Goal: Task Accomplishment & Management: Manage account settings

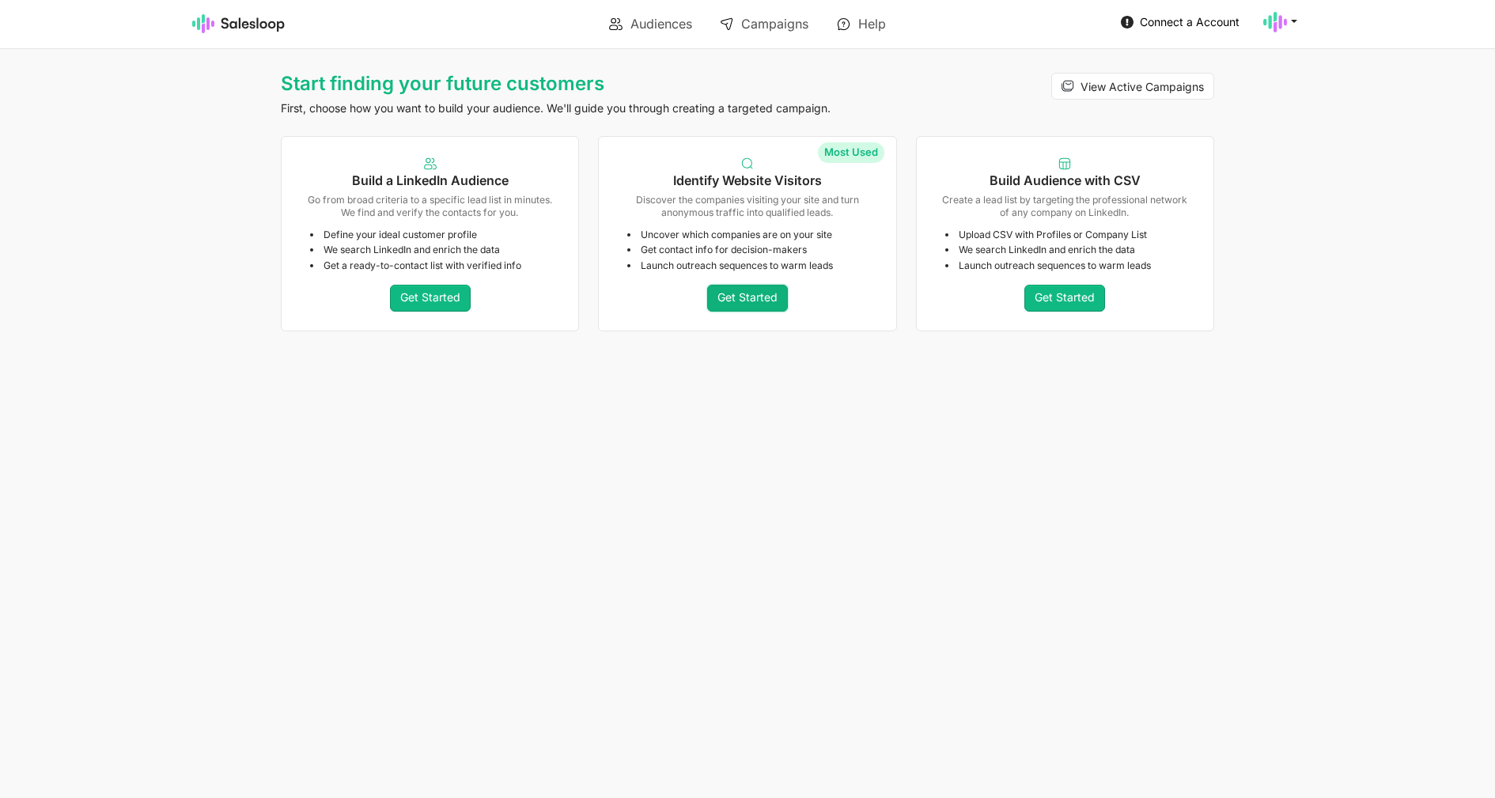
click at [773, 300] on link "Get Started" at bounding box center [747, 298] width 81 height 27
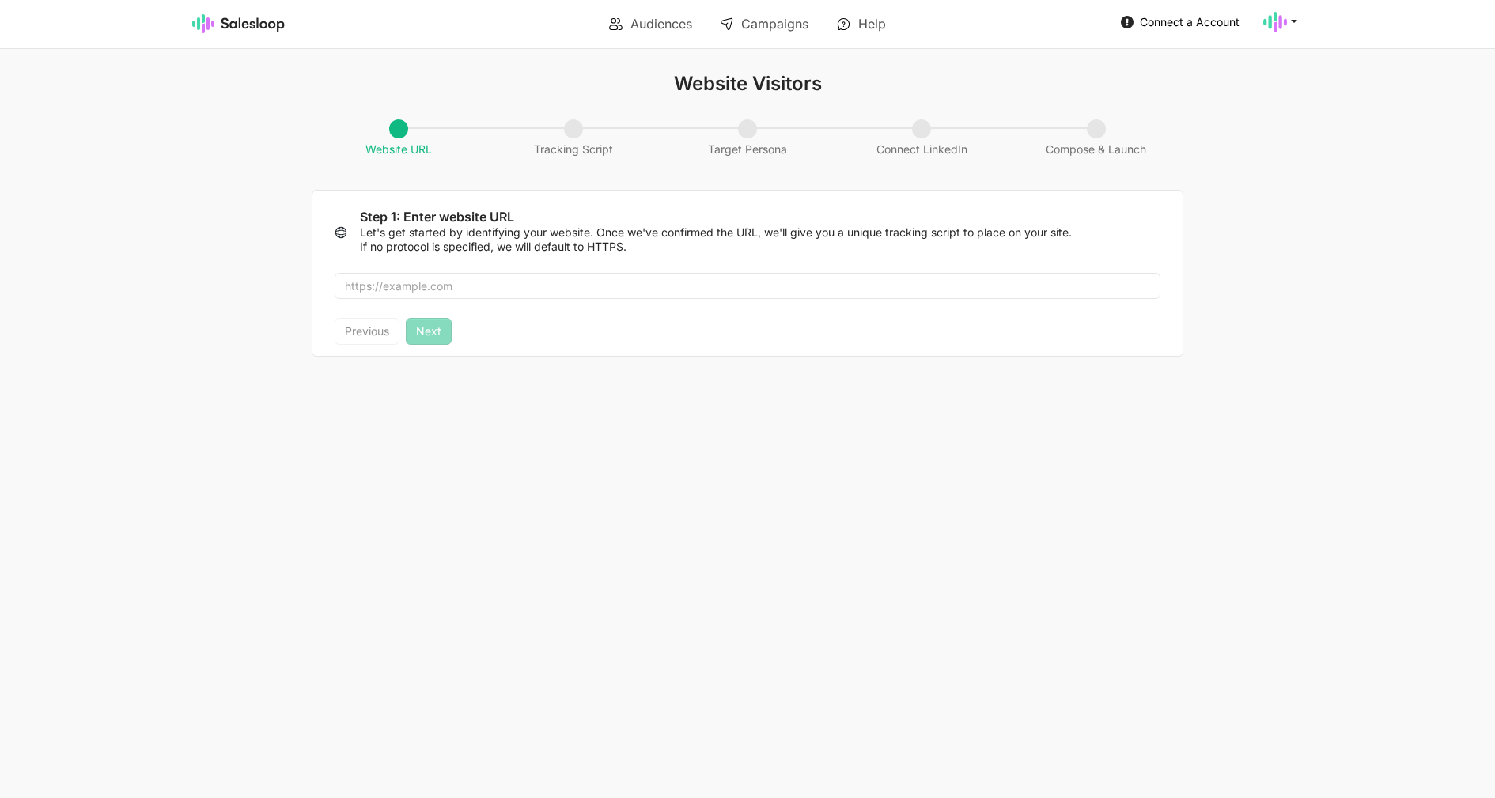
click at [667, 272] on div at bounding box center [747, 286] width 870 height 65
click at [654, 285] on input "text" at bounding box center [747, 286] width 826 height 27
paste input "https://www.abstractapi.com"
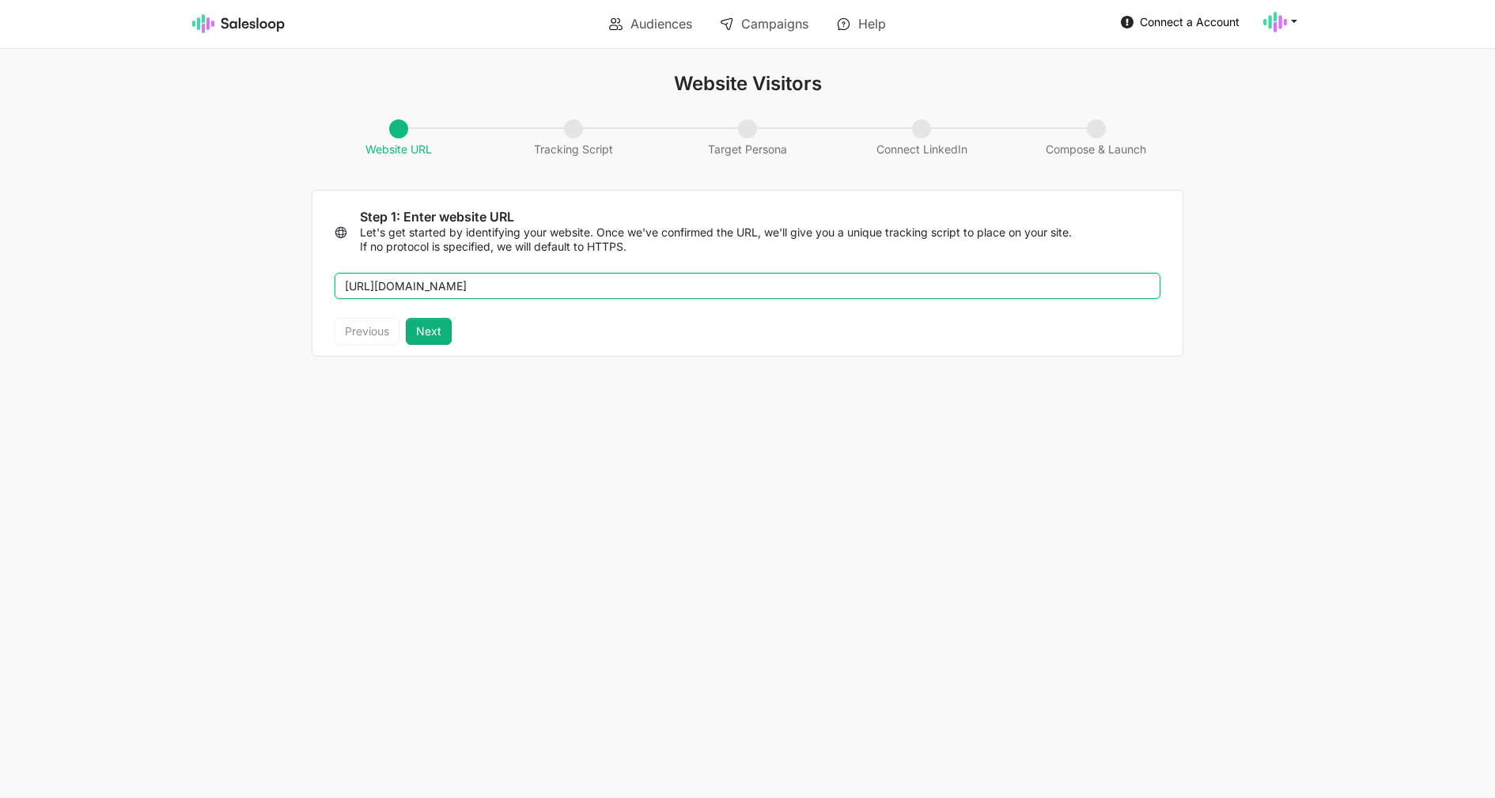
type input "https://www.abstractapi.com"
click at [427, 331] on button "Next" at bounding box center [429, 331] width 46 height 27
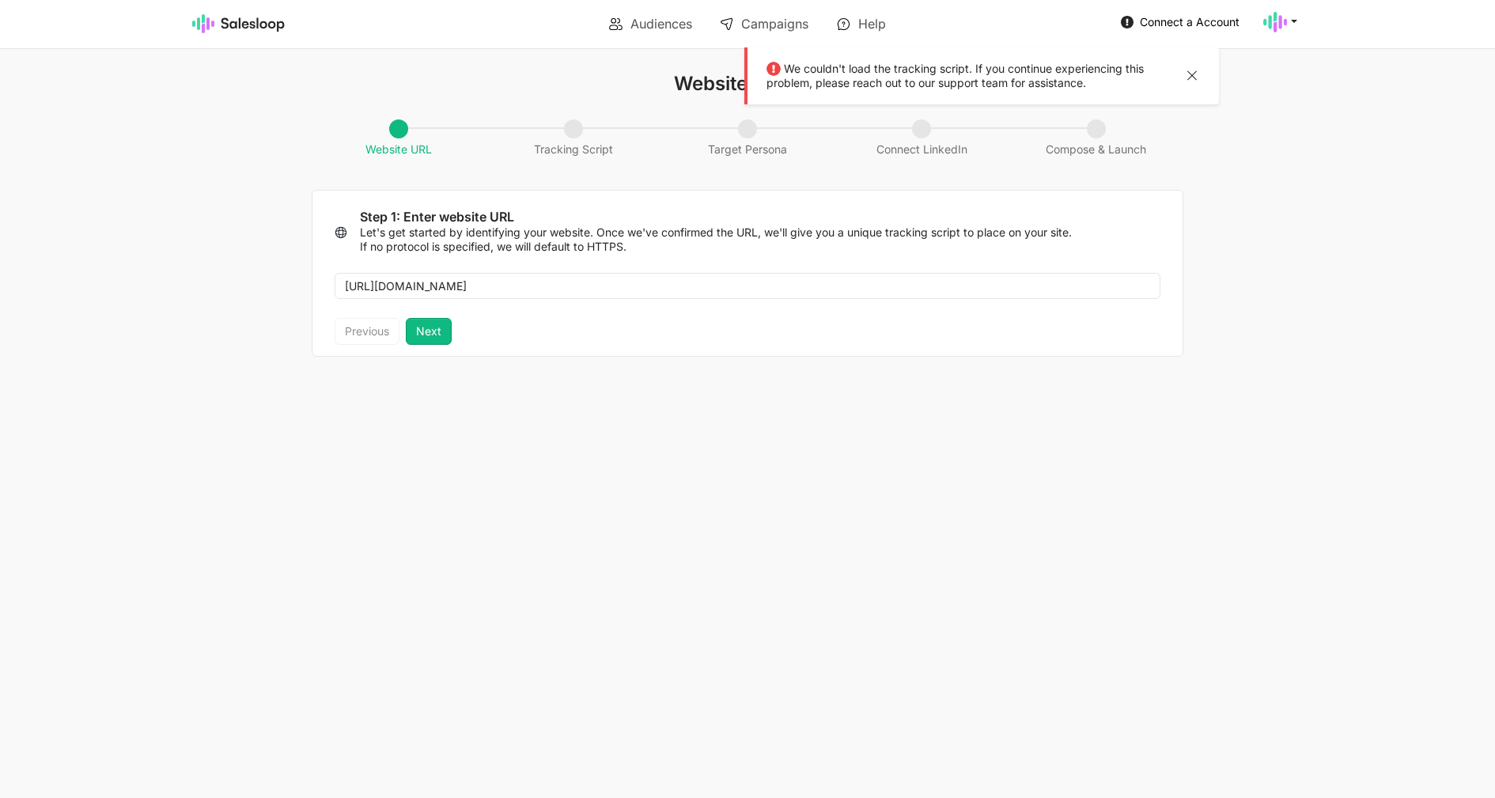
click at [1195, 81] on div at bounding box center [1191, 77] width 19 height 21
click at [529, 361] on html "Audiences Campaigns Help Connect a Account Account Checkout Logout We couldn't …" at bounding box center [747, 188] width 1495 height 376
click at [353, 341] on div "Previous Next" at bounding box center [392, 331] width 117 height 27
click at [421, 335] on button "Next" at bounding box center [429, 331] width 46 height 27
click at [1199, 81] on div at bounding box center [1191, 77] width 19 height 21
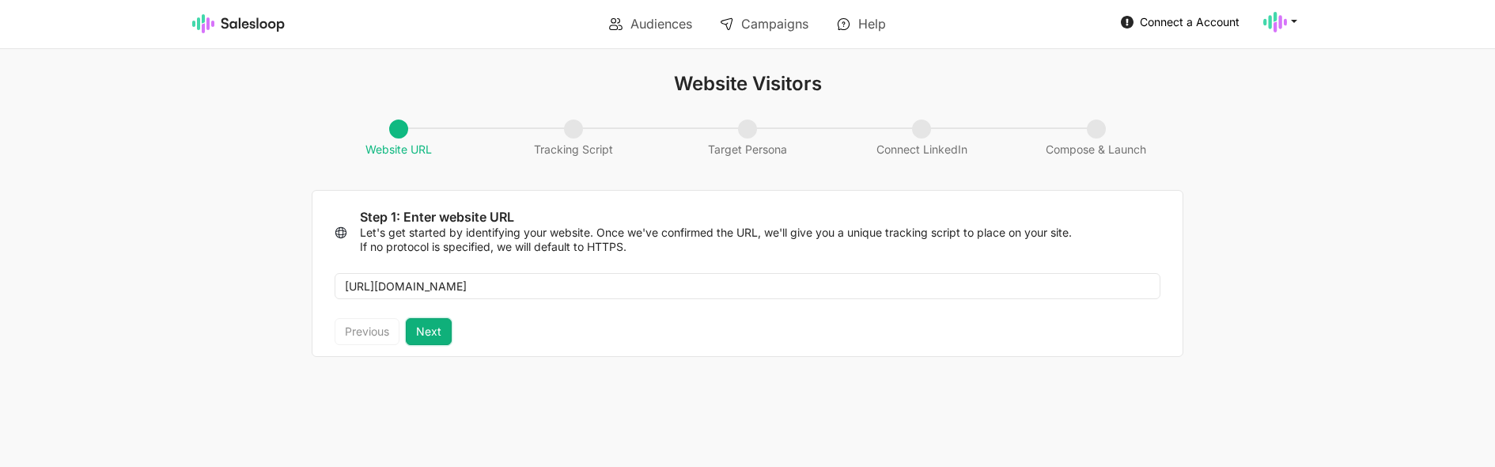
click at [445, 339] on button "Next" at bounding box center [429, 331] width 46 height 27
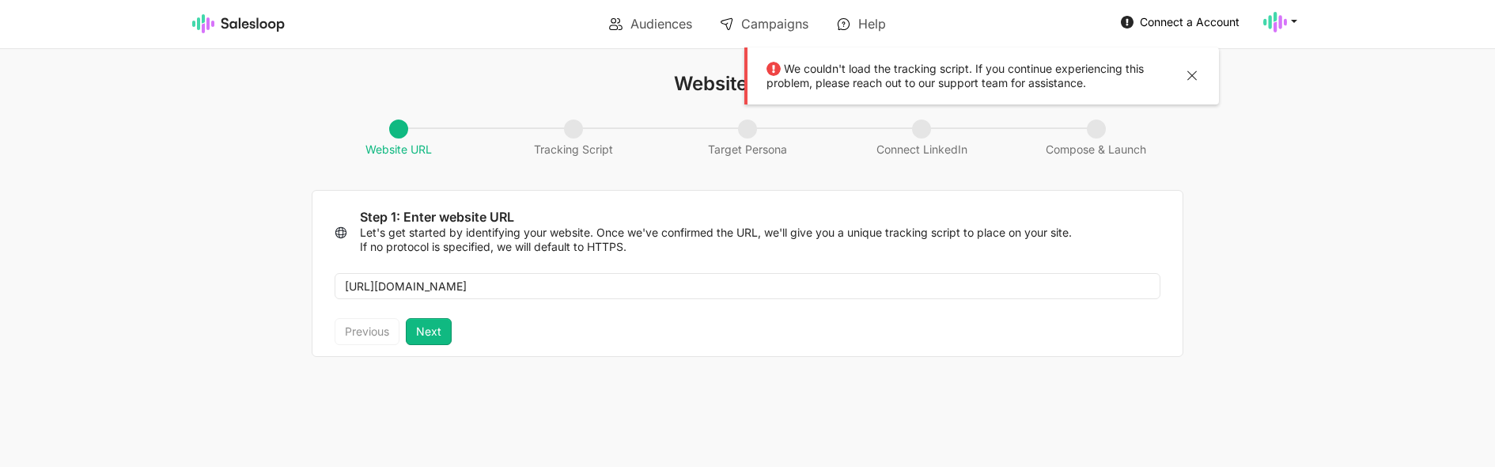
click at [1192, 76] on div at bounding box center [1191, 77] width 19 height 21
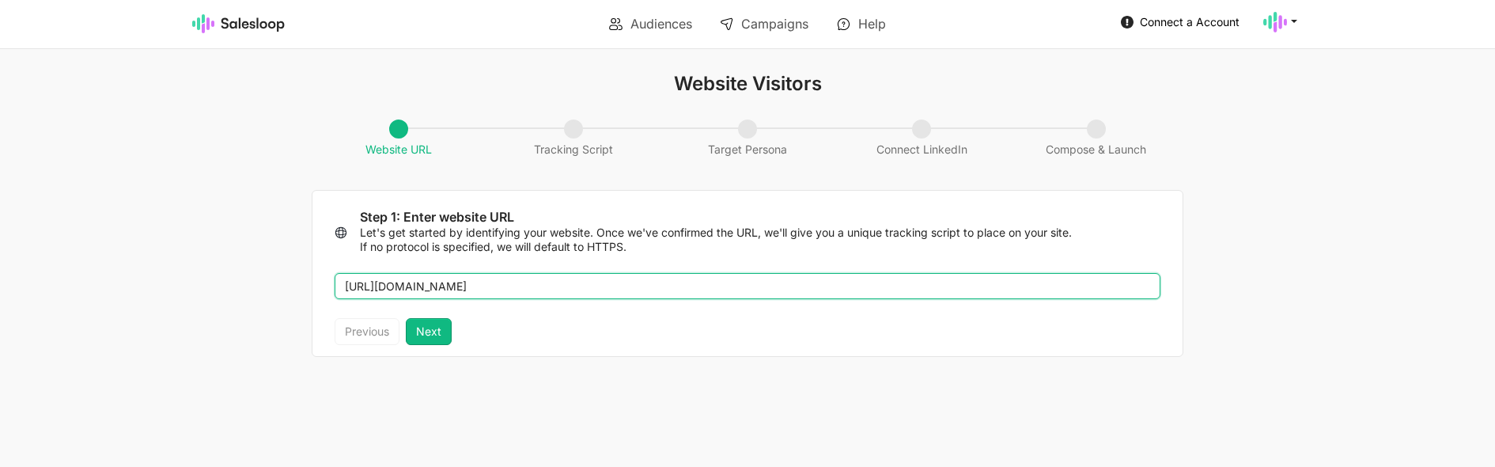
click at [399, 288] on input "https://www.abstractapi.com" at bounding box center [747, 286] width 826 height 27
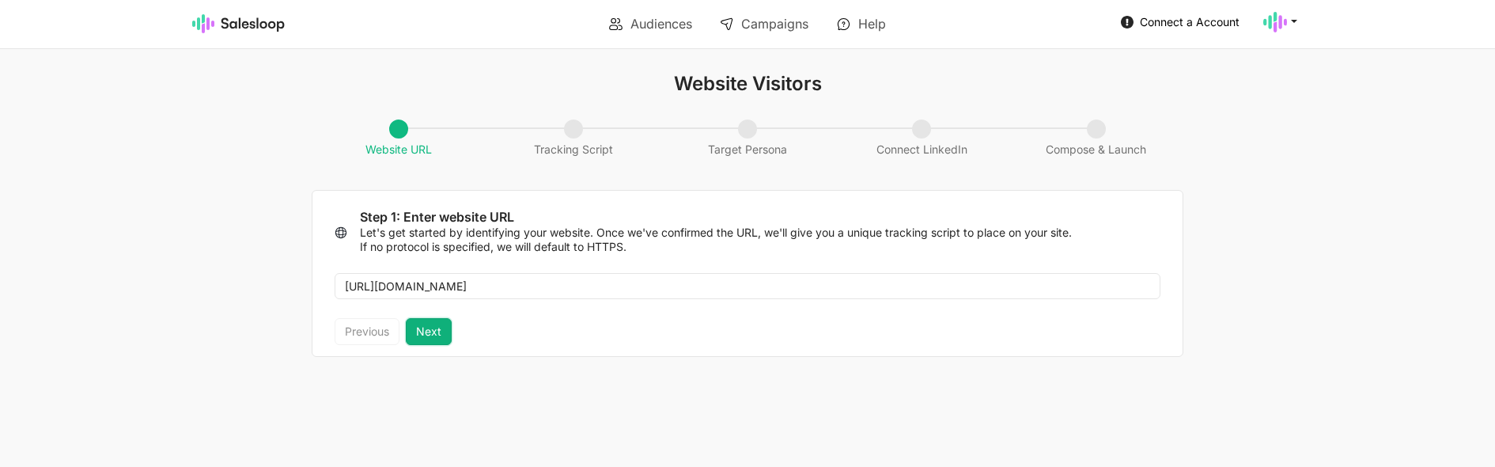
click at [448, 335] on button "Next" at bounding box center [429, 331] width 46 height 27
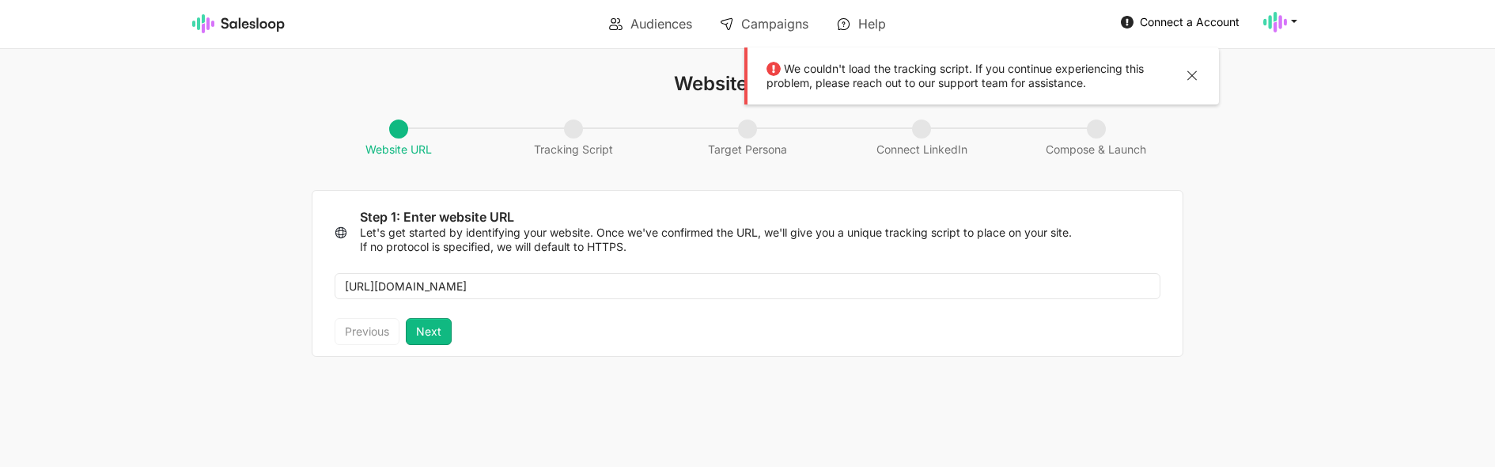
drag, startPoint x: 497, startPoint y: 303, endPoint x: 259, endPoint y: 280, distance: 239.9
click at [259, 280] on div "Website Visitors Website URL Tracking Script Target Persona Connect LinkedIn Co…" at bounding box center [747, 215] width 1495 height 285
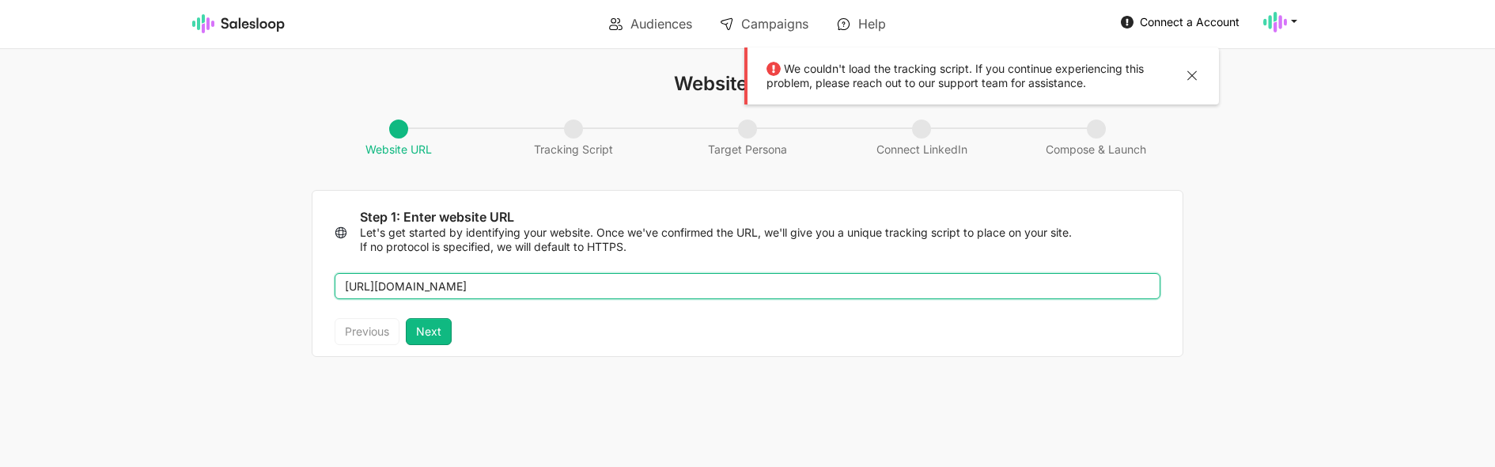
click at [459, 295] on input "https://abstractapi.com" at bounding box center [747, 286] width 826 height 27
paste input "www."
drag, startPoint x: 384, startPoint y: 289, endPoint x: 217, endPoint y: 284, distance: 166.1
click at [334, 284] on input "https://www.abstractapi.com" at bounding box center [747, 286] width 826 height 27
type input "www.abstractapi.com"
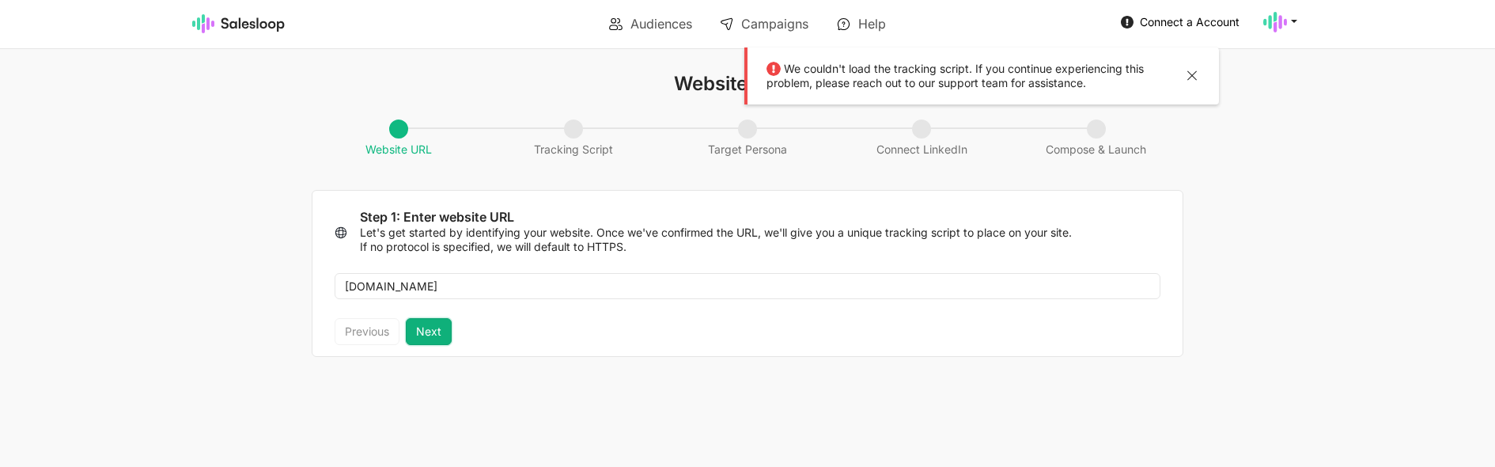
click at [419, 333] on button "Next" at bounding box center [429, 331] width 46 height 27
click at [1194, 79] on div at bounding box center [1191, 77] width 19 height 21
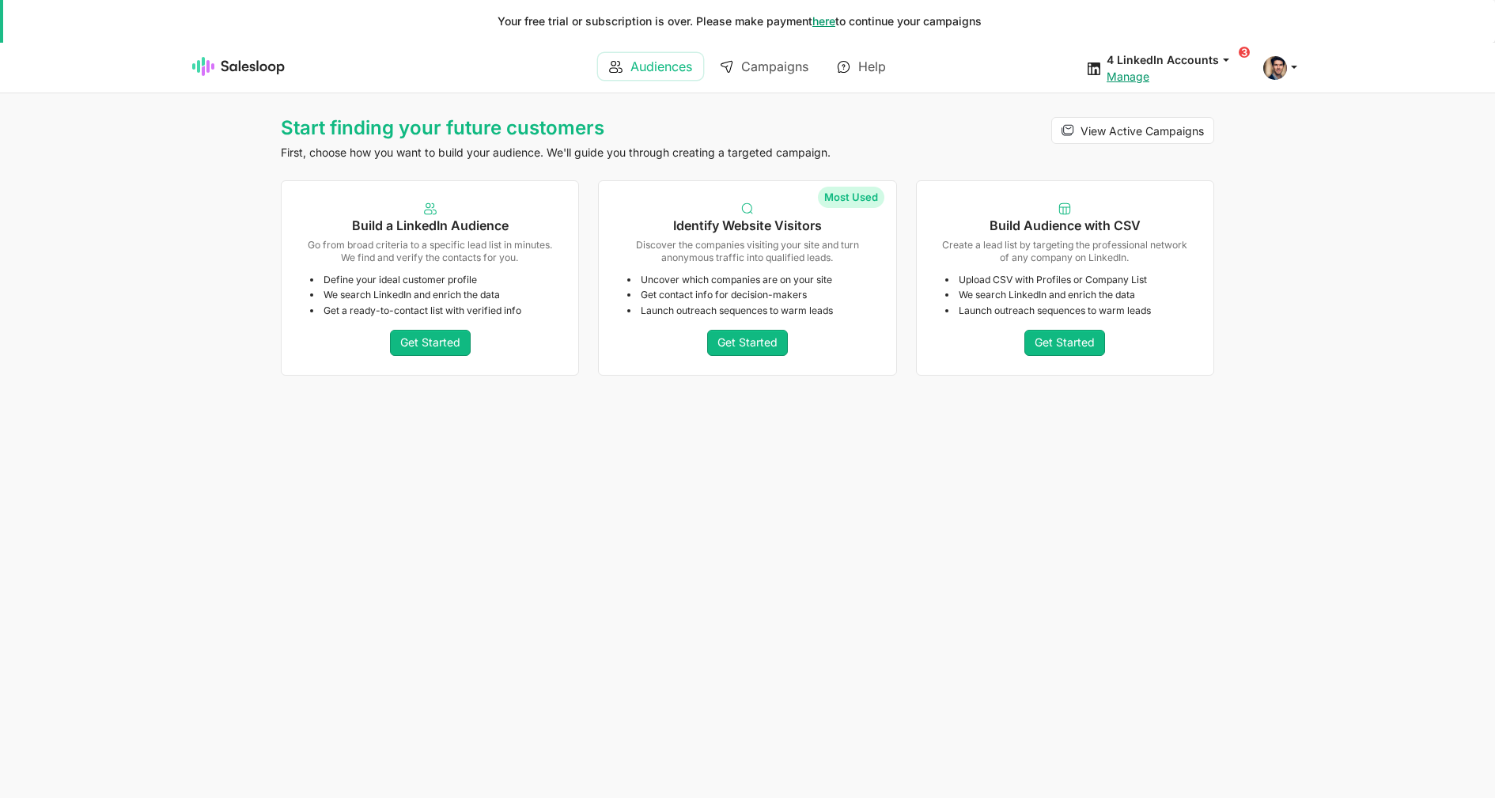
click at [641, 64] on link "Audiences" at bounding box center [650, 66] width 105 height 27
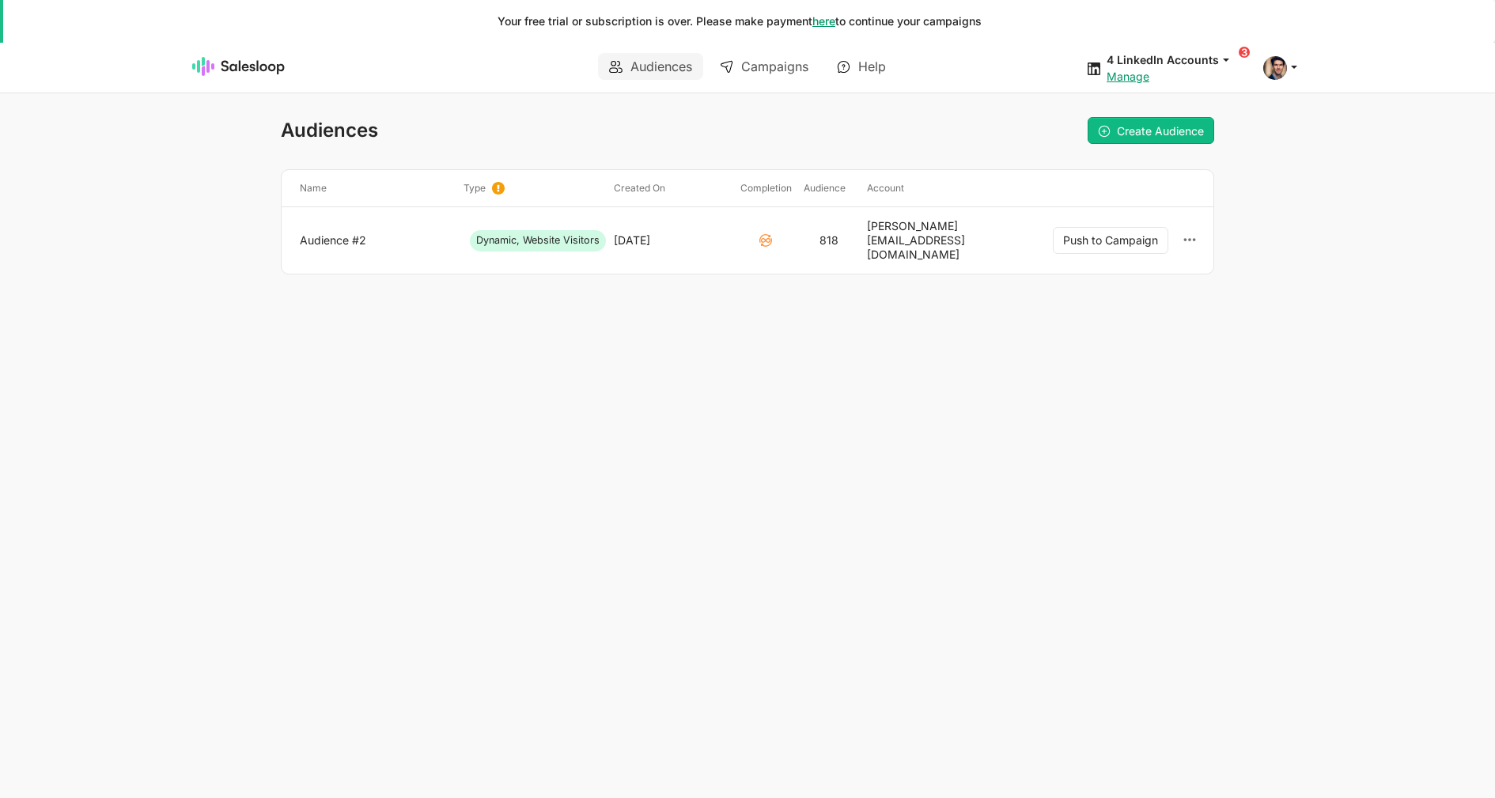
click at [1305, 70] on div "Audiences Campaigns Help 4 LinkedIn Accounts jobs: 8/11/2025, 2:49:21 PM Campai…" at bounding box center [747, 68] width 1139 height 51
click at [1292, 68] on icon at bounding box center [1294, 66] width 14 height 14
click at [1216, 114] on link "Account" at bounding box center [1204, 104] width 171 height 27
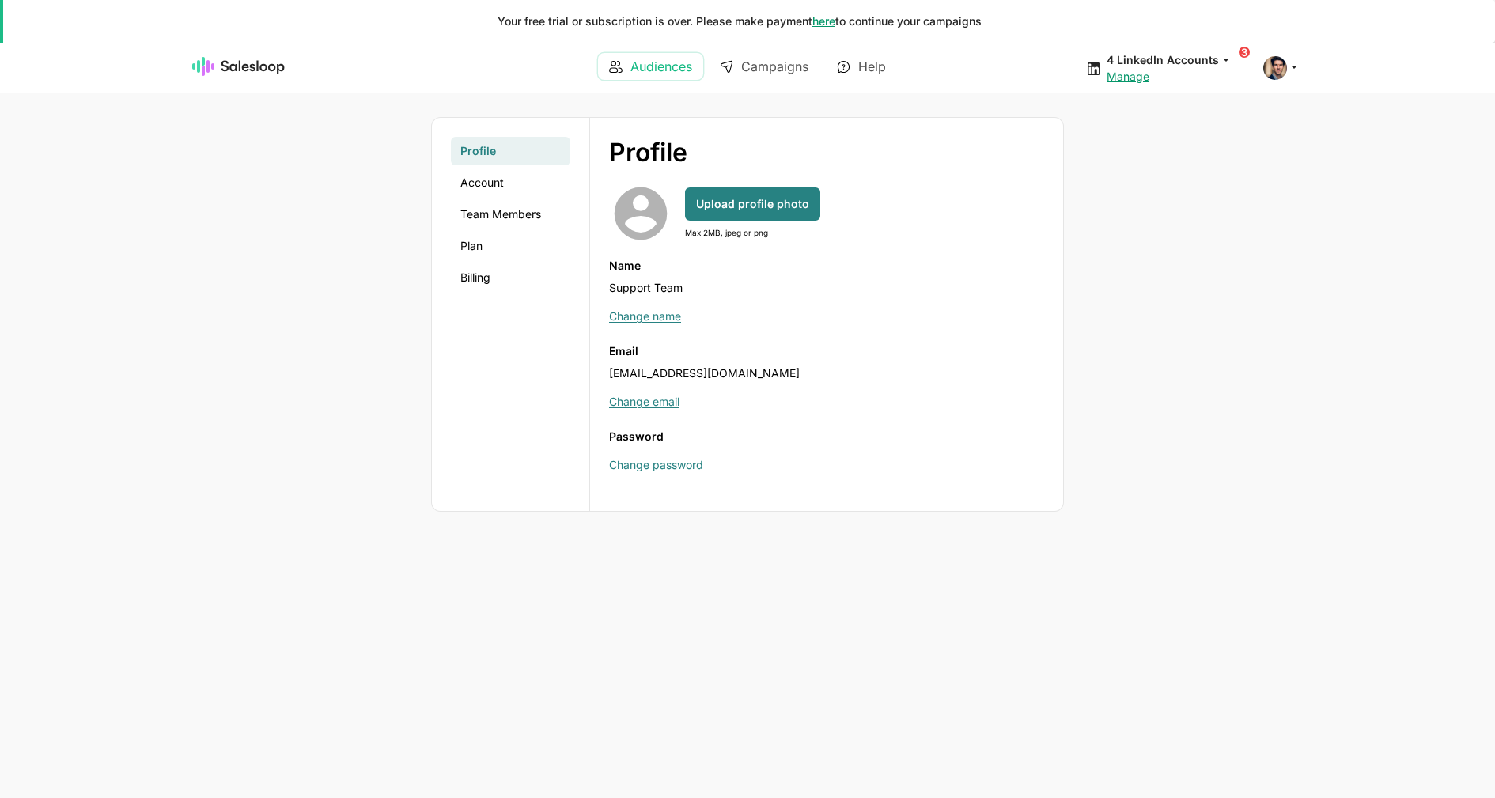
click at [609, 70] on icon at bounding box center [615, 66] width 13 height 13
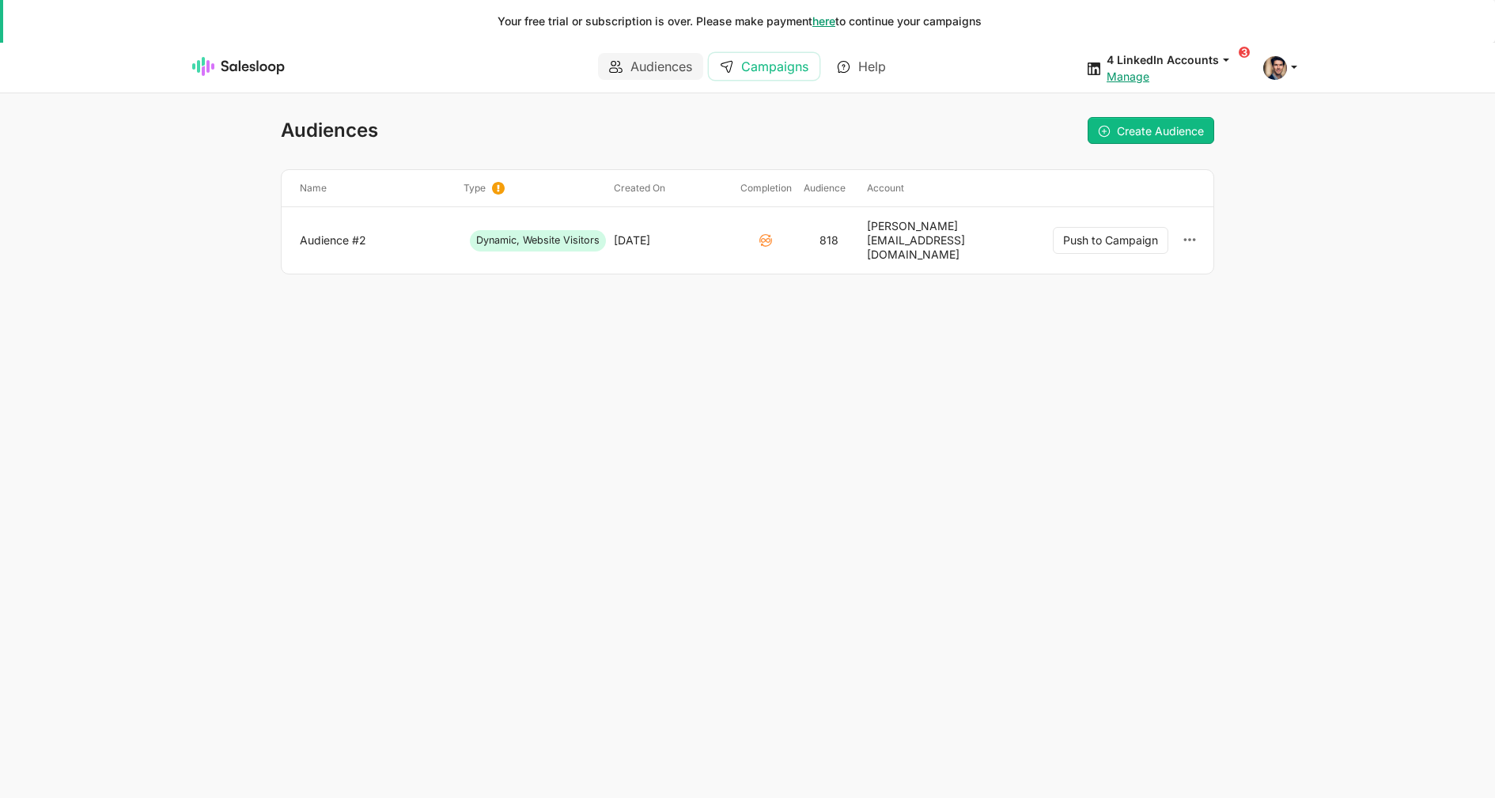
click at [765, 58] on link "Campaigns" at bounding box center [764, 66] width 111 height 27
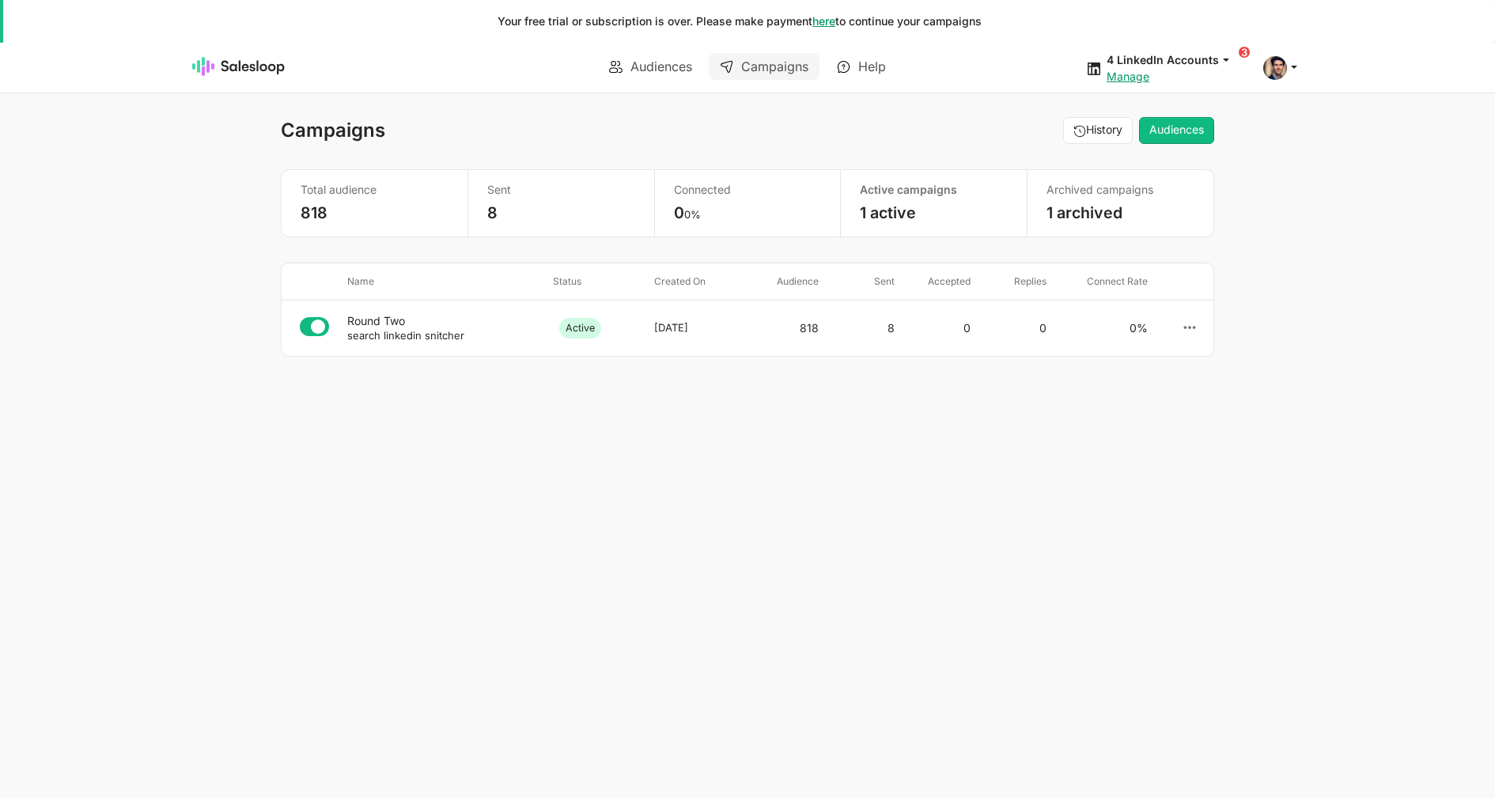
select select "21"
click at [444, 341] on small "search linkedin snitcher" at bounding box center [405, 335] width 117 height 13
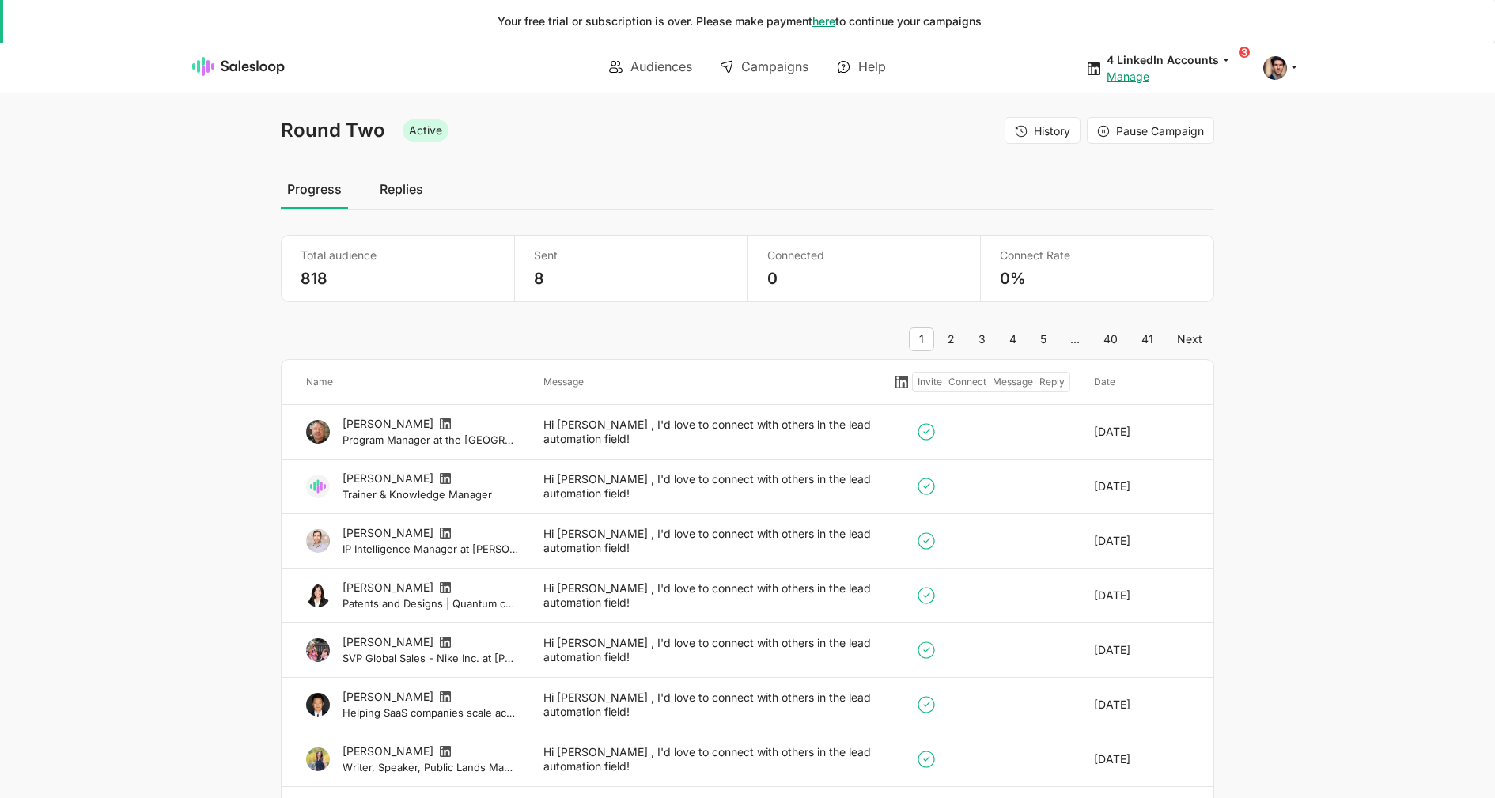
select select "21"
click at [696, 72] on link "Audiences" at bounding box center [650, 66] width 105 height 27
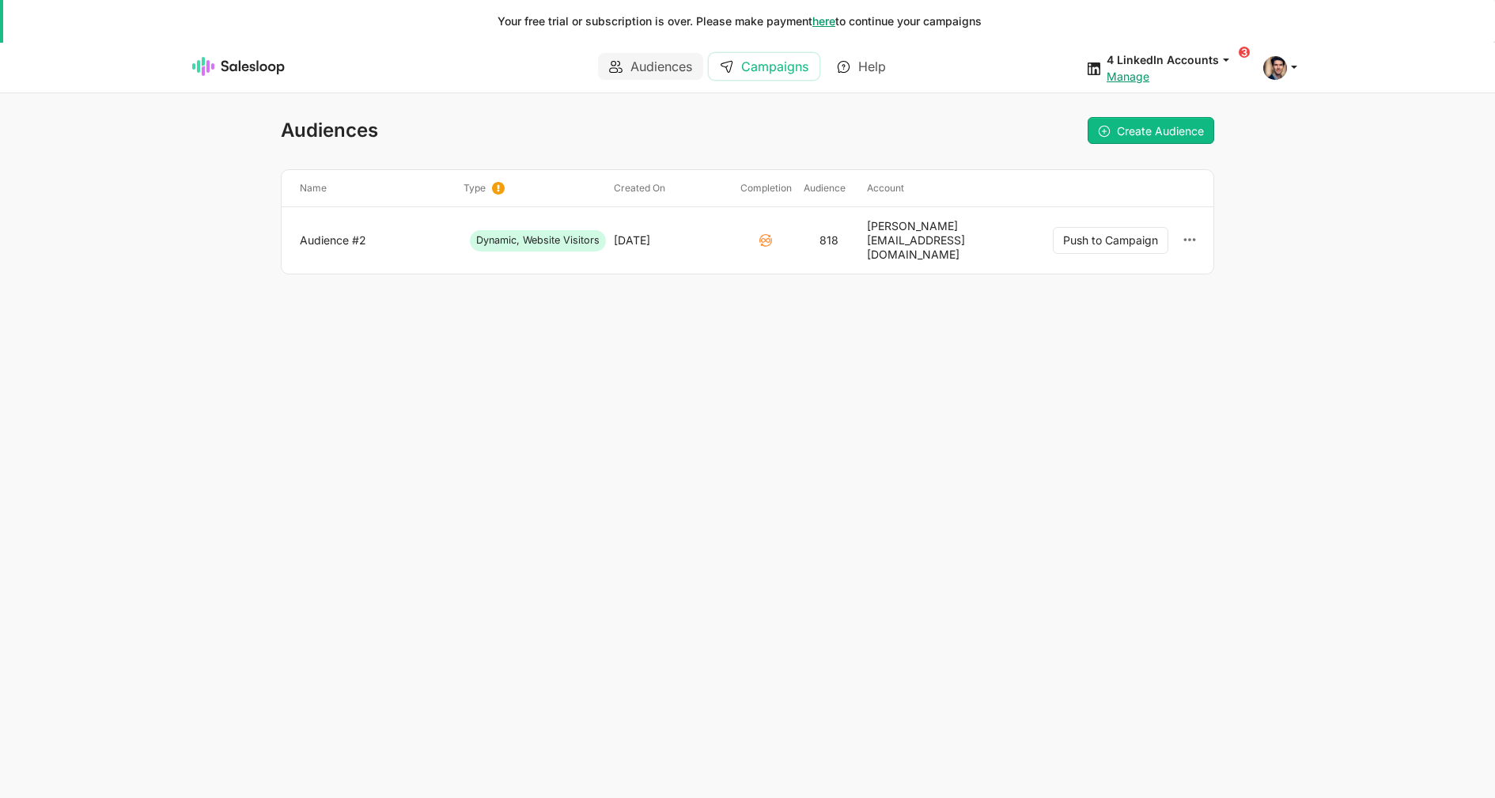
click at [756, 58] on link "Campaigns" at bounding box center [764, 66] width 111 height 27
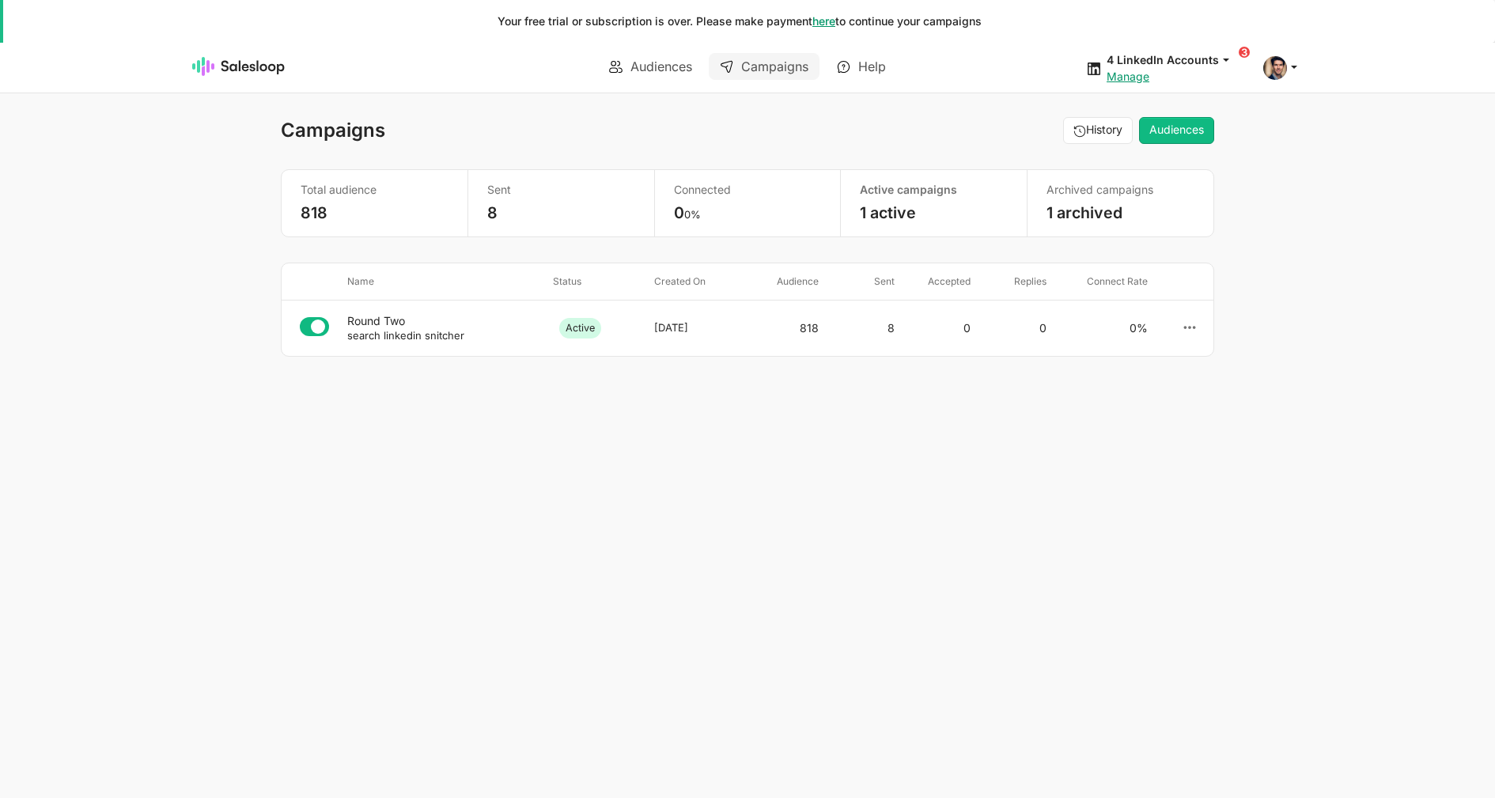
select select "21"
click at [311, 334] on icon at bounding box center [314, 326] width 29 height 19
select select "21"
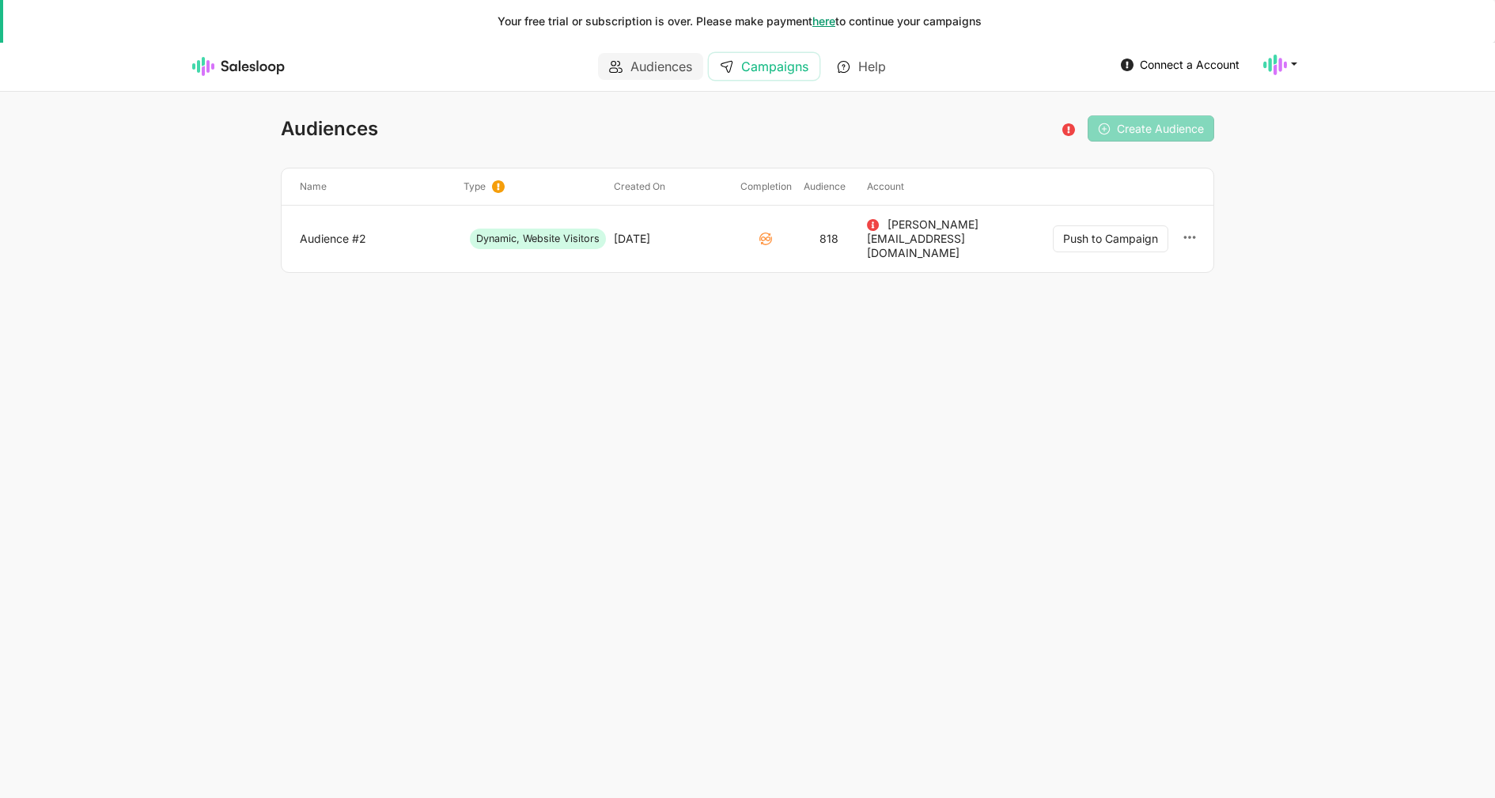
click at [777, 71] on link "Campaigns" at bounding box center [764, 66] width 111 height 27
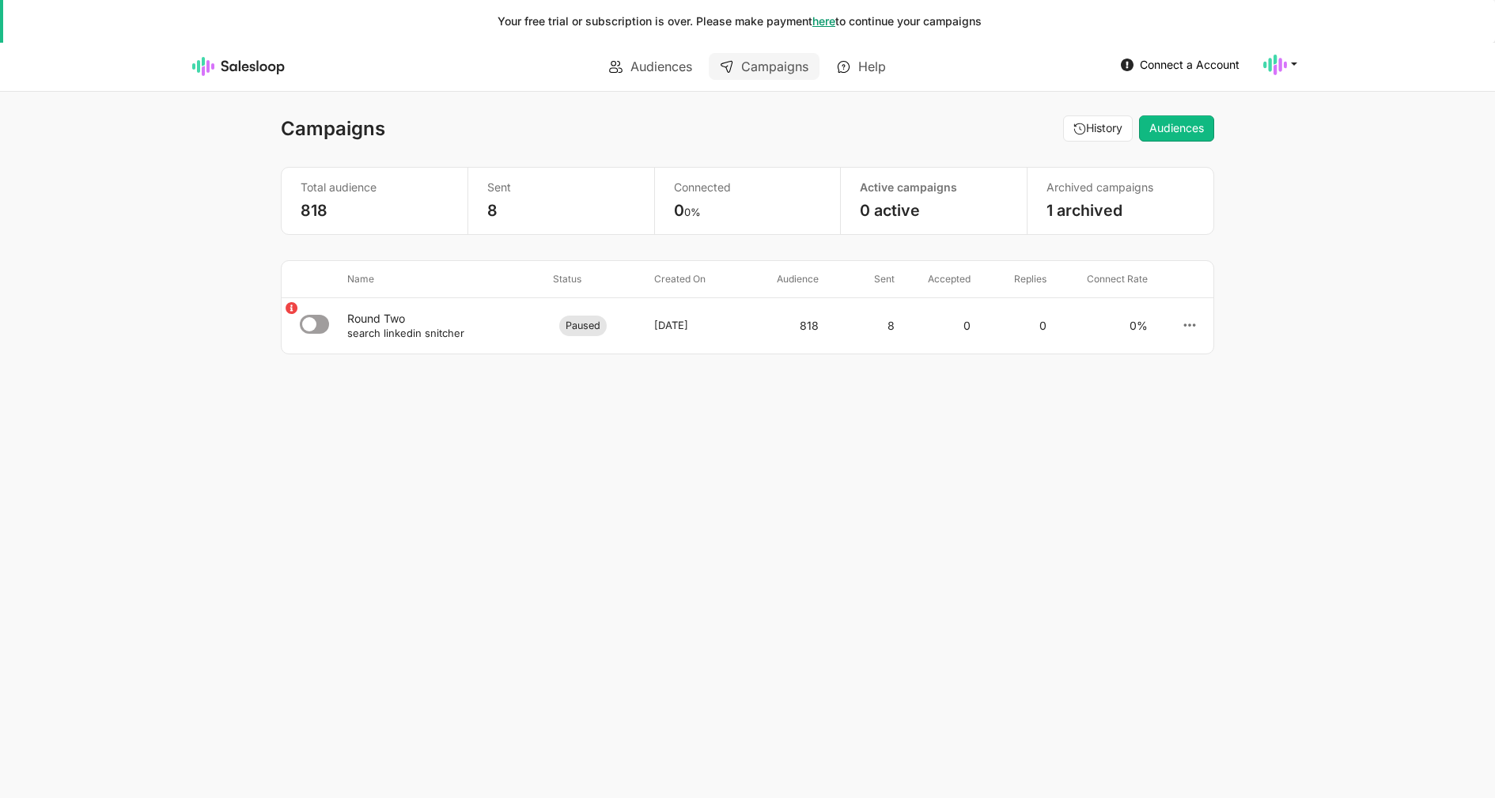
select select "21"
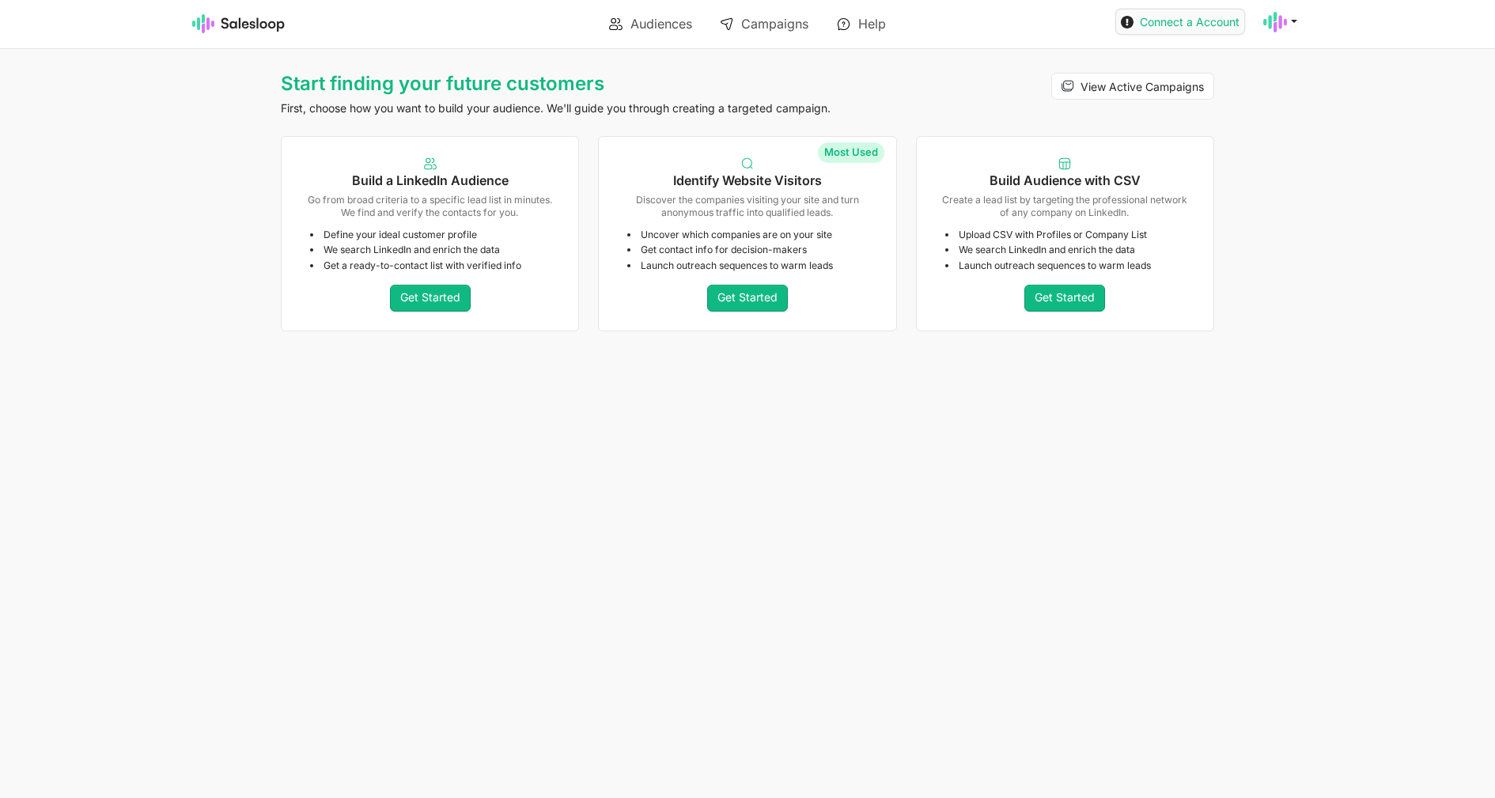
click at [1206, 25] on span "Connect a Account" at bounding box center [1189, 21] width 100 height 13
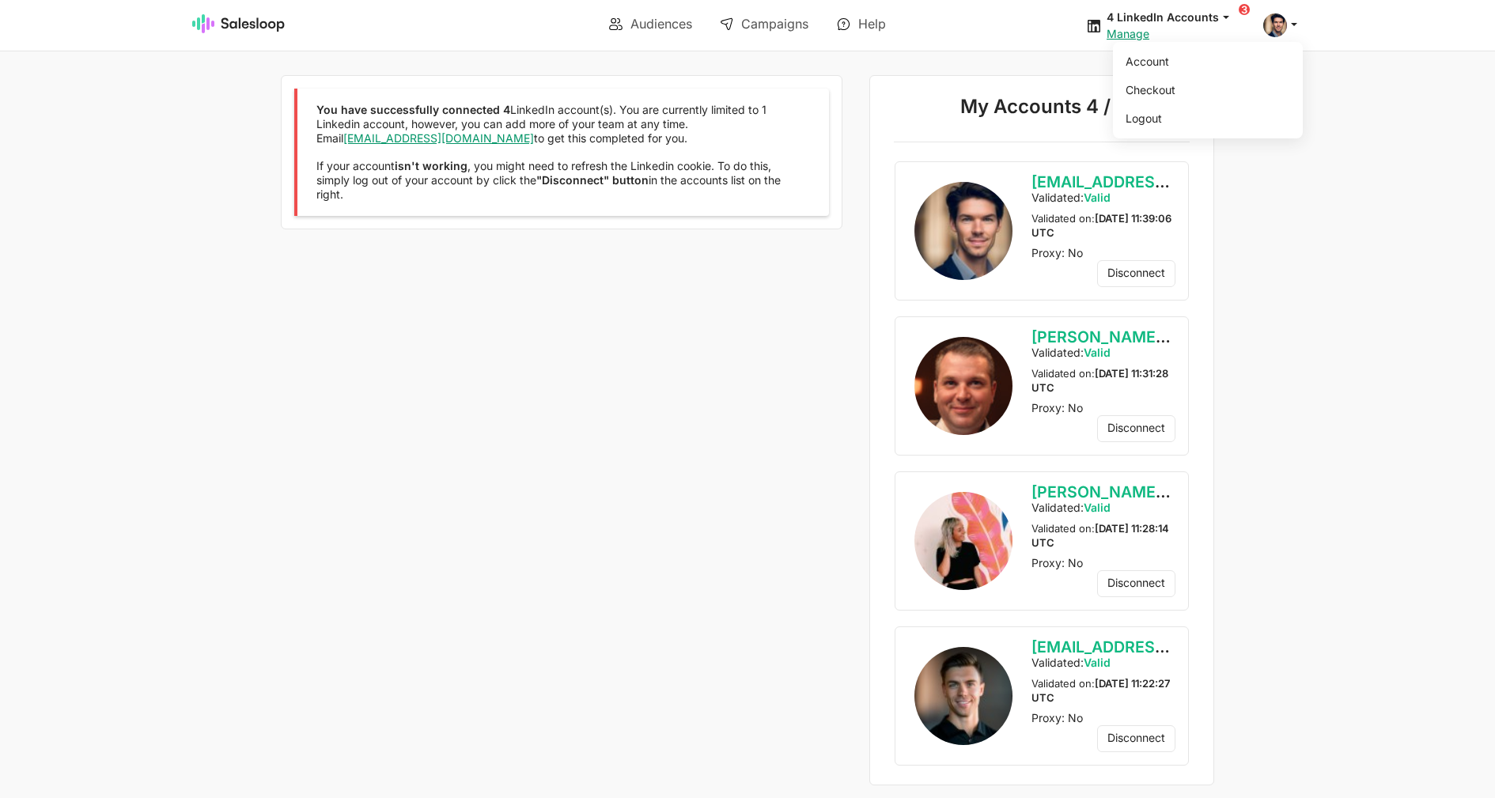
click at [1273, 35] on div "Account Checkout Logout" at bounding box center [1283, 25] width 40 height 24
click at [1230, 66] on link "Account" at bounding box center [1204, 61] width 171 height 27
click at [1287, 25] on icon at bounding box center [1294, 24] width 14 height 14
click at [1171, 119] on link "Logout" at bounding box center [1204, 118] width 171 height 27
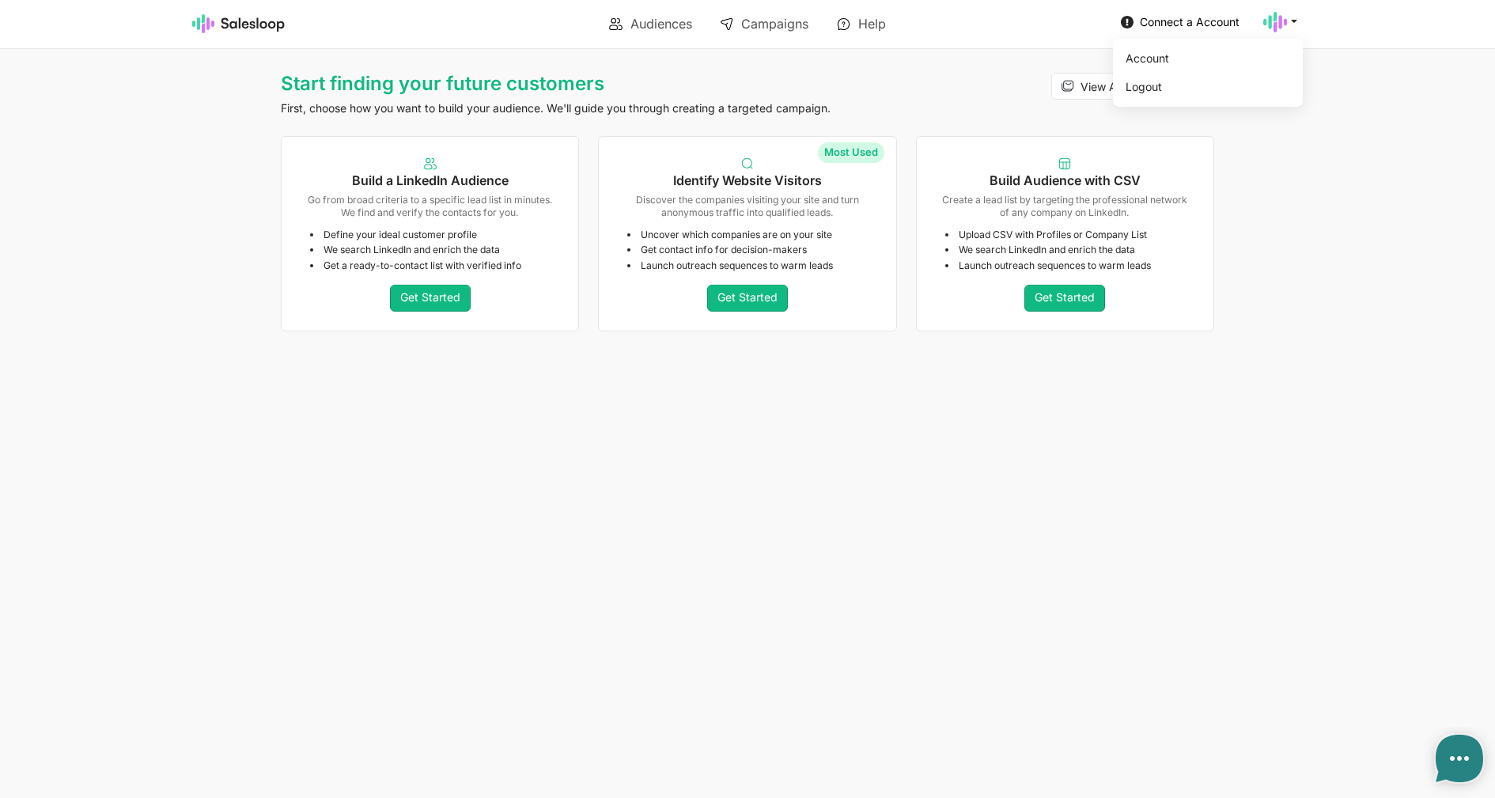
click at [1284, 24] on use at bounding box center [1275, 22] width 24 height 21
click at [1179, 100] on ul "Account Logout" at bounding box center [1208, 73] width 190 height 68
click at [1178, 90] on link "Logout" at bounding box center [1204, 87] width 171 height 27
type textarea "x"
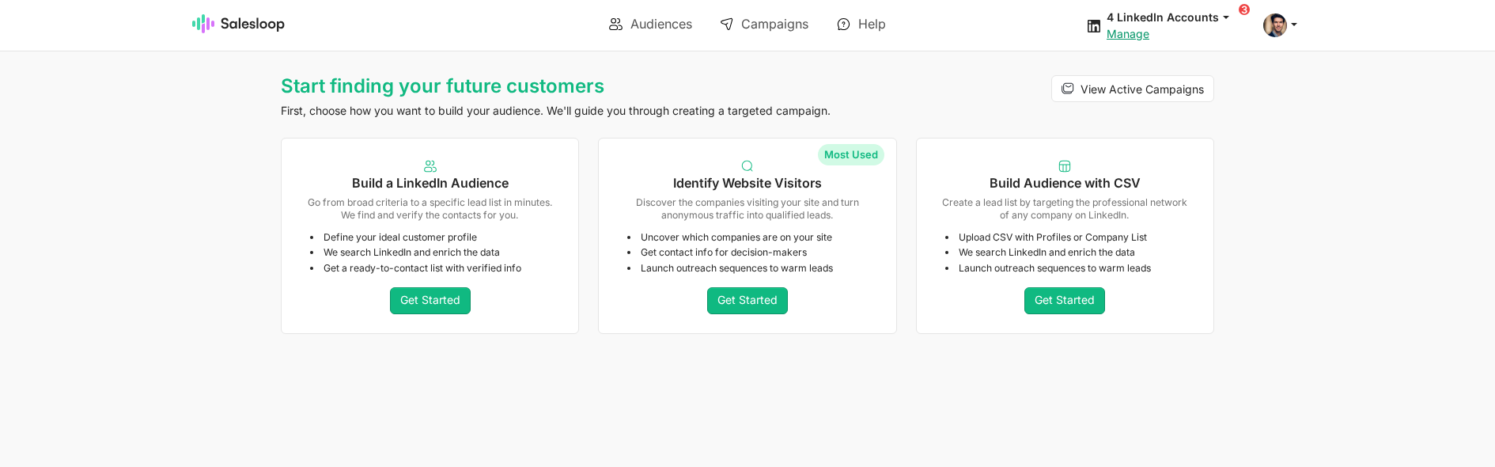
click at [1149, 31] on div "Manage" at bounding box center [1175, 34] width 138 height 14
click at [1143, 32] on link "Manage" at bounding box center [1127, 33] width 43 height 13
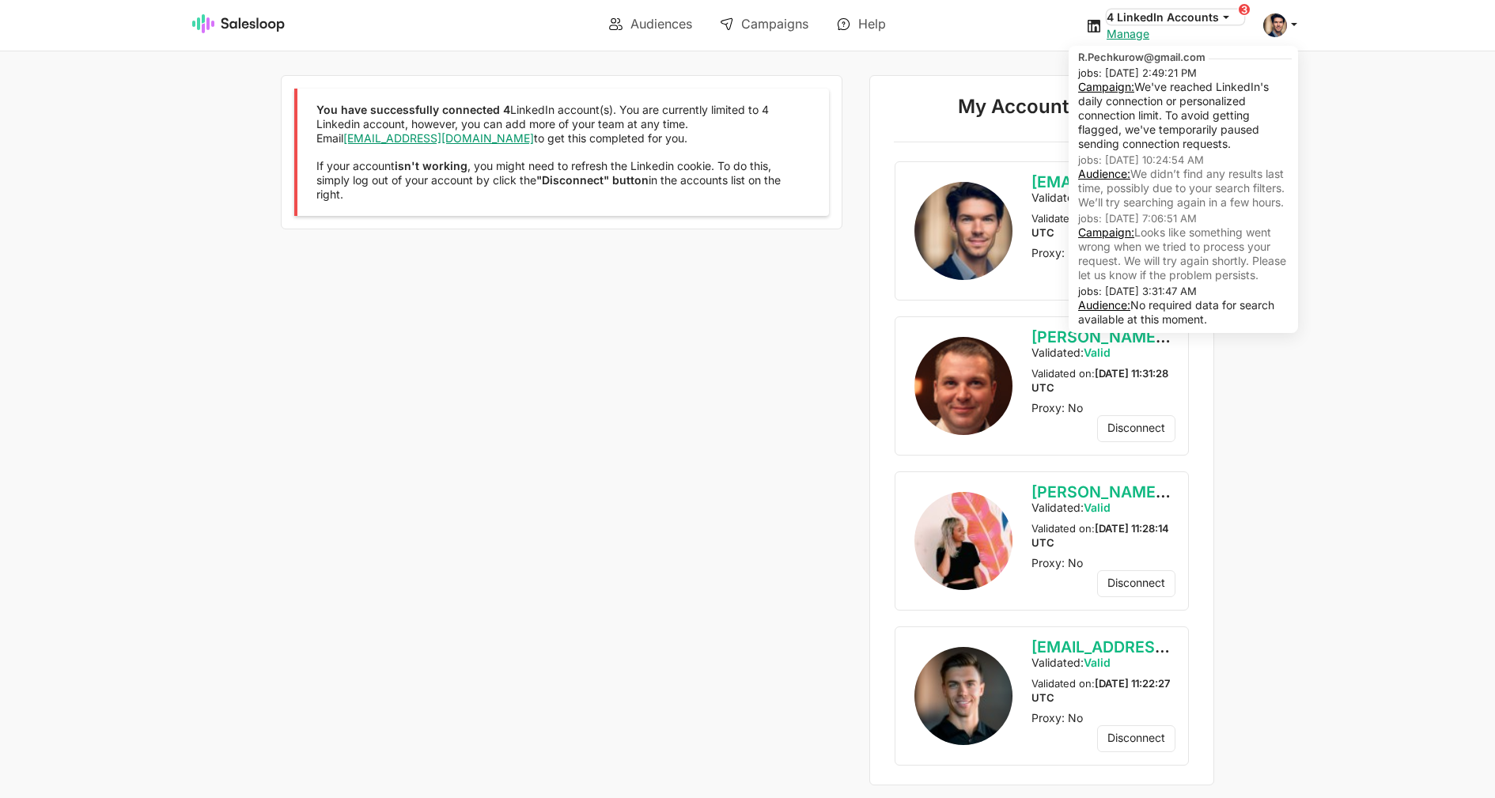
click at [1216, 17] on button "4 LinkedIn Accounts" at bounding box center [1175, 16] width 138 height 15
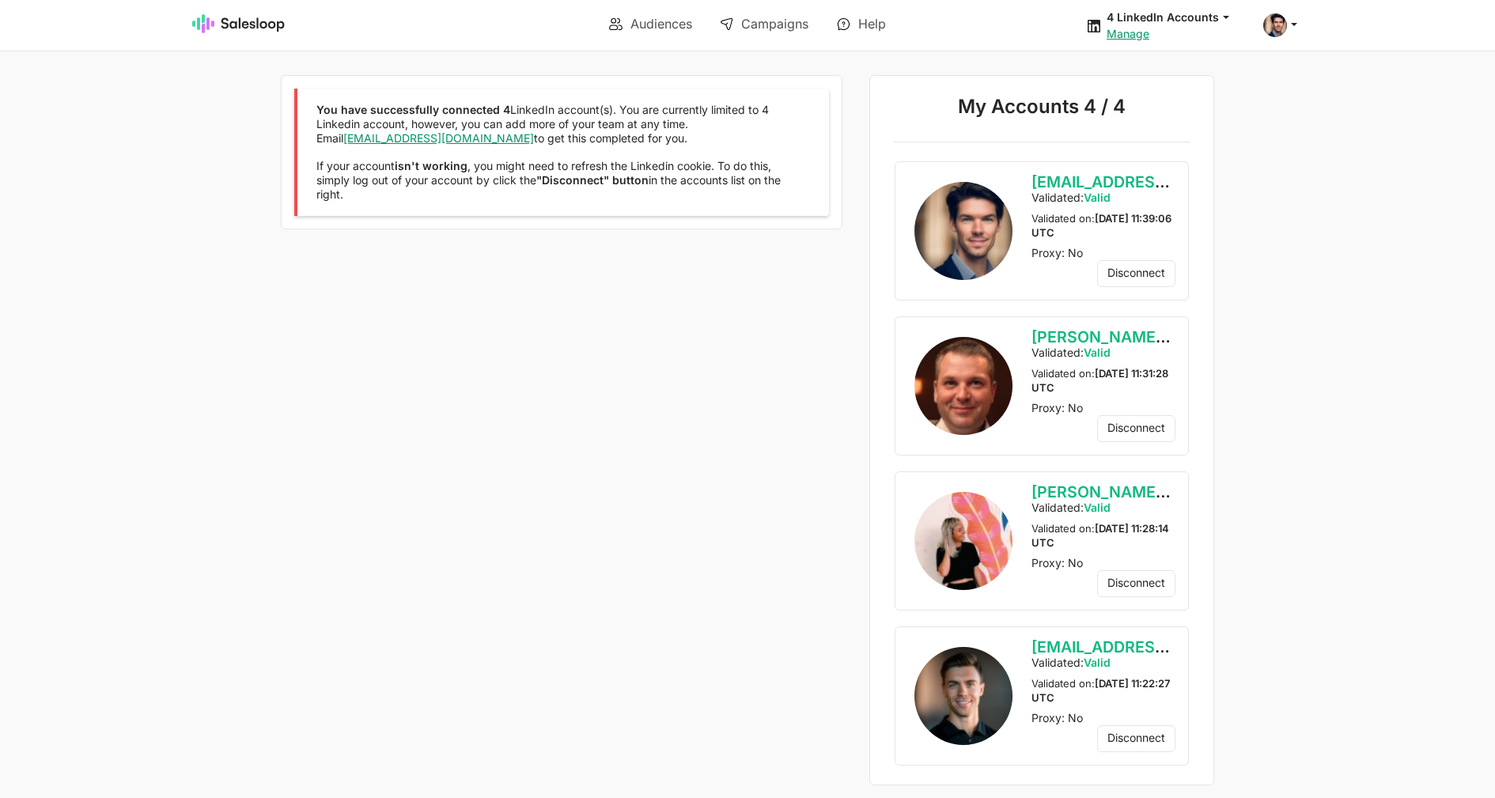
click at [615, 309] on div "You have successfully connected 4 LinkedIn account(s). You are currently limite…" at bounding box center [556, 430] width 571 height 711
click at [624, 15] on link "Audiences" at bounding box center [650, 23] width 105 height 27
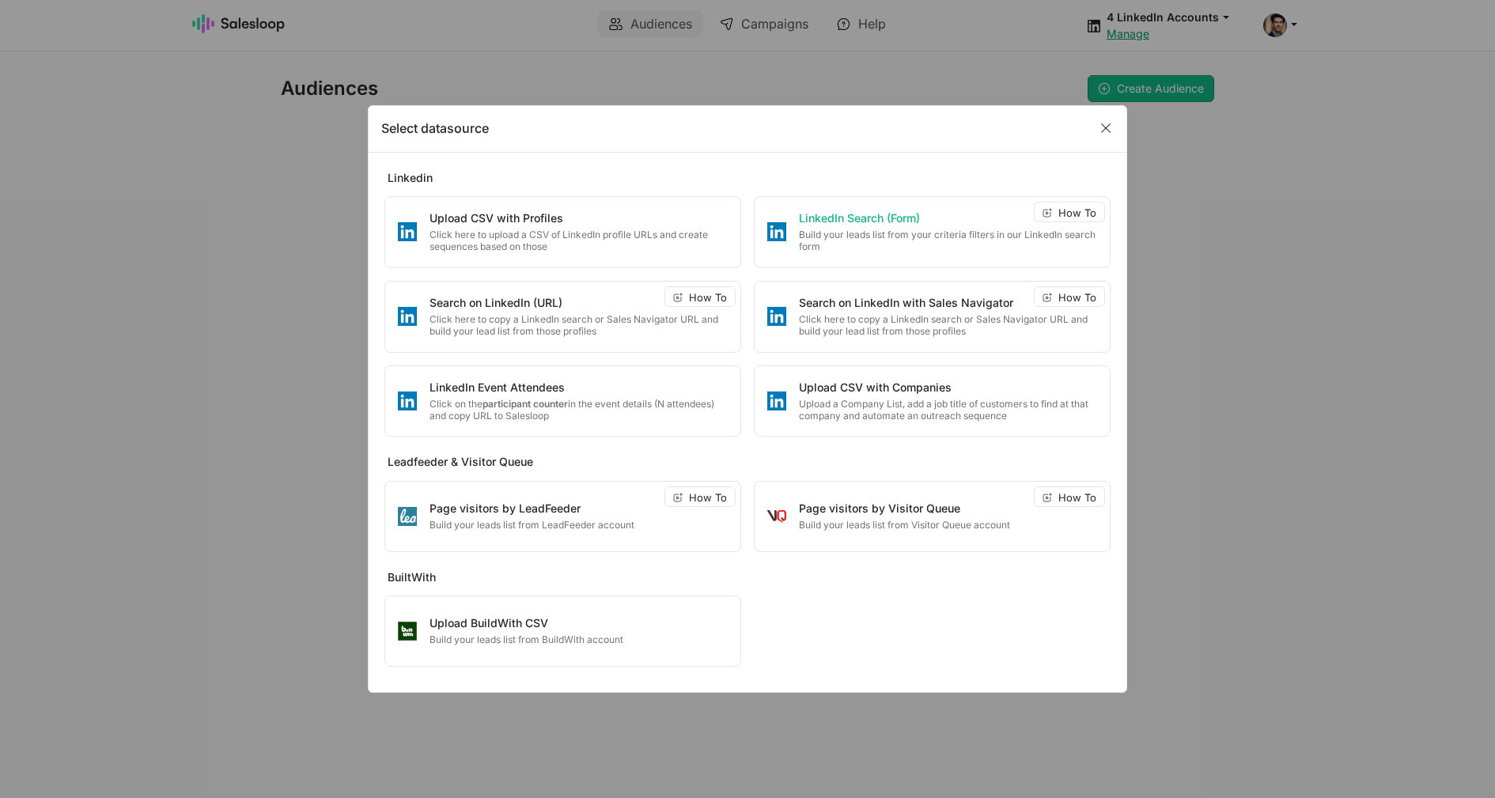
click at [882, 251] on p "Build your leads list from your criteria filters in our LinkedIn search form" at bounding box center [948, 241] width 298 height 25
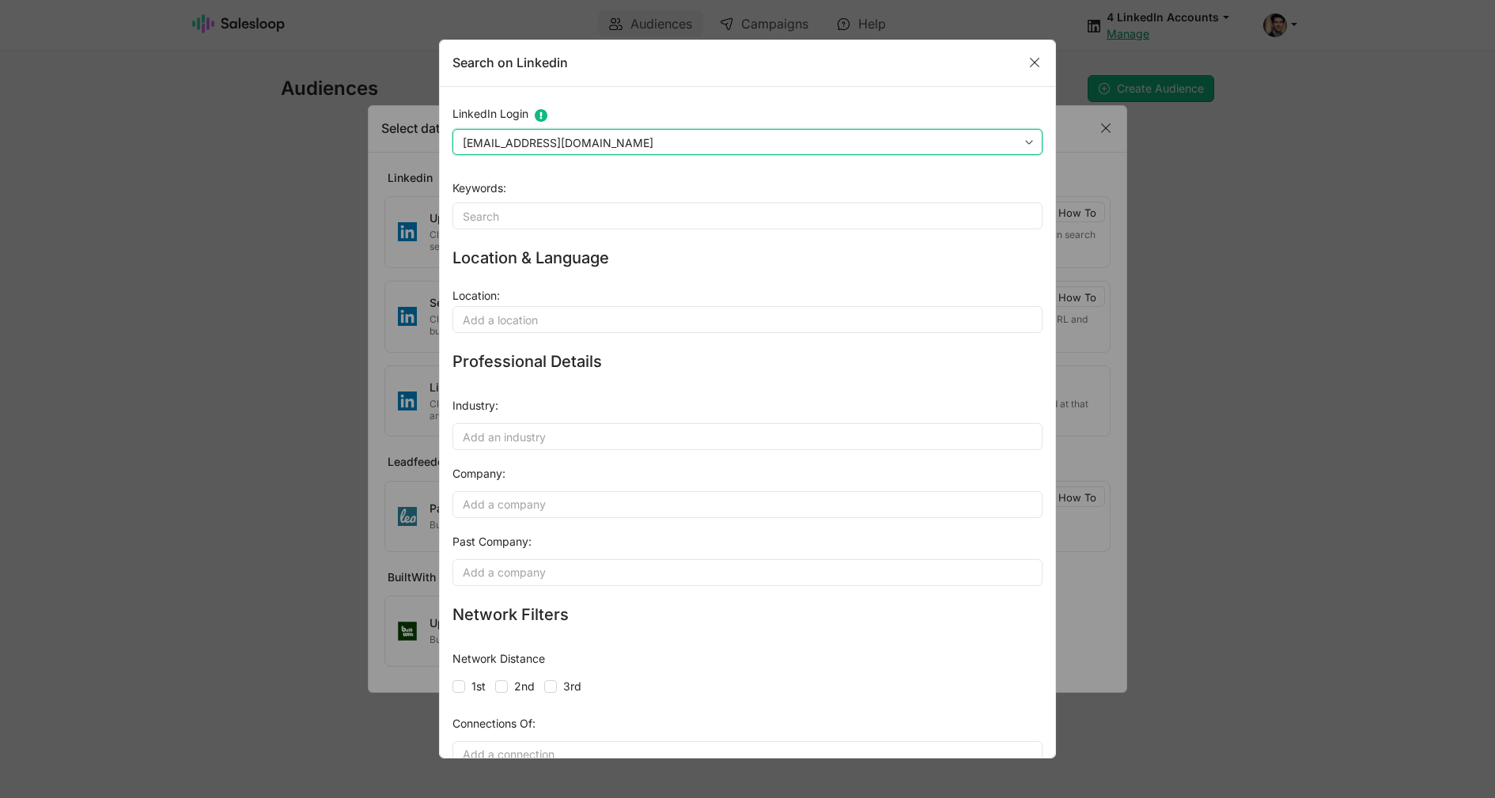
click at [452, 129] on select "OliverWalsh151@gmail.com charles@swaylabs.io R.Pechkurow@gmail.com oh9215345@gm…" at bounding box center [747, 142] width 590 height 27
select select "136"
click option "[PERSON_NAME][EMAIL_ADDRESS][DOMAIN_NAME]" at bounding box center [0, 0] width 0 height 0
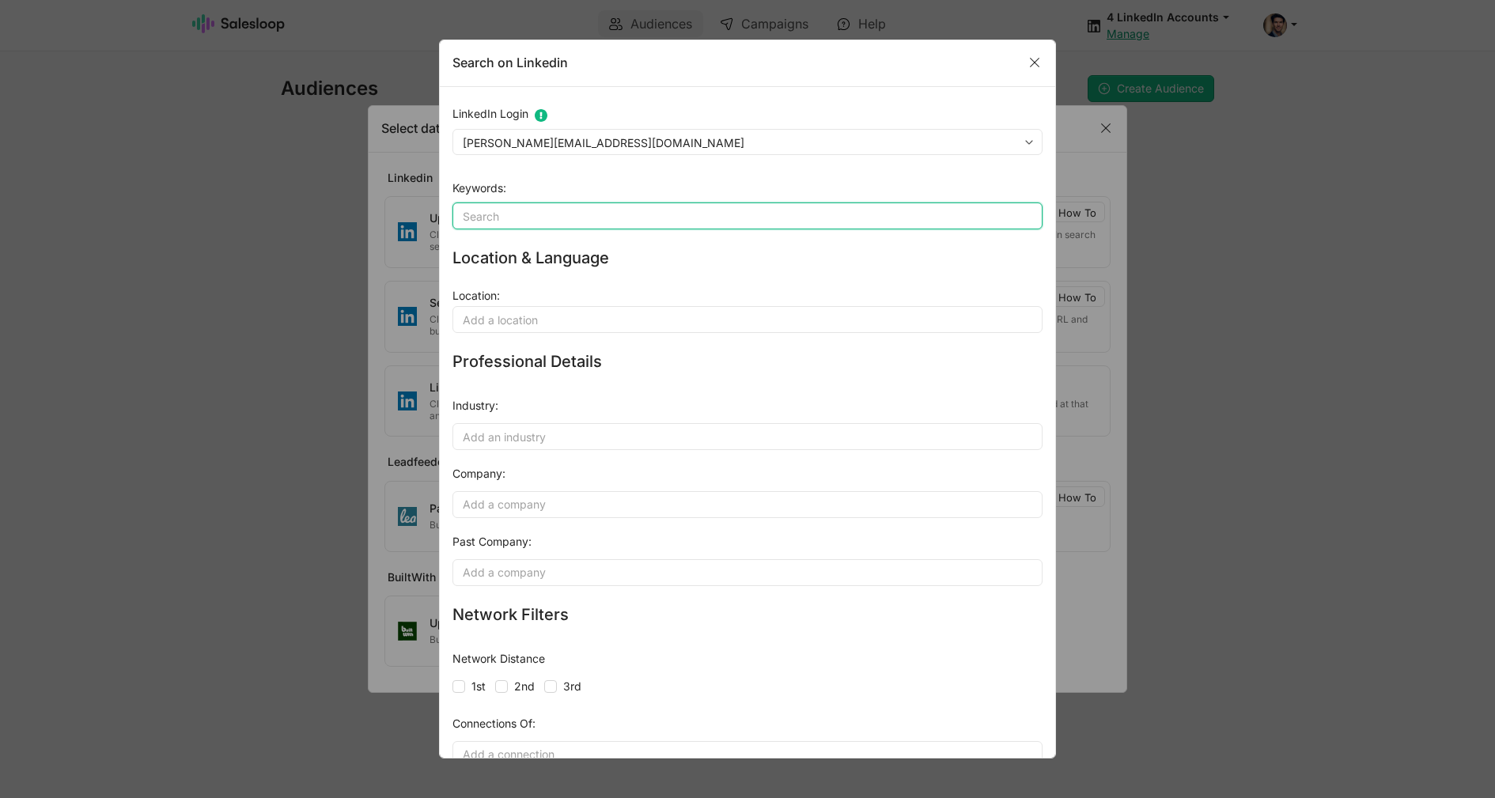
click at [579, 225] on input "Keywords" at bounding box center [747, 215] width 590 height 27
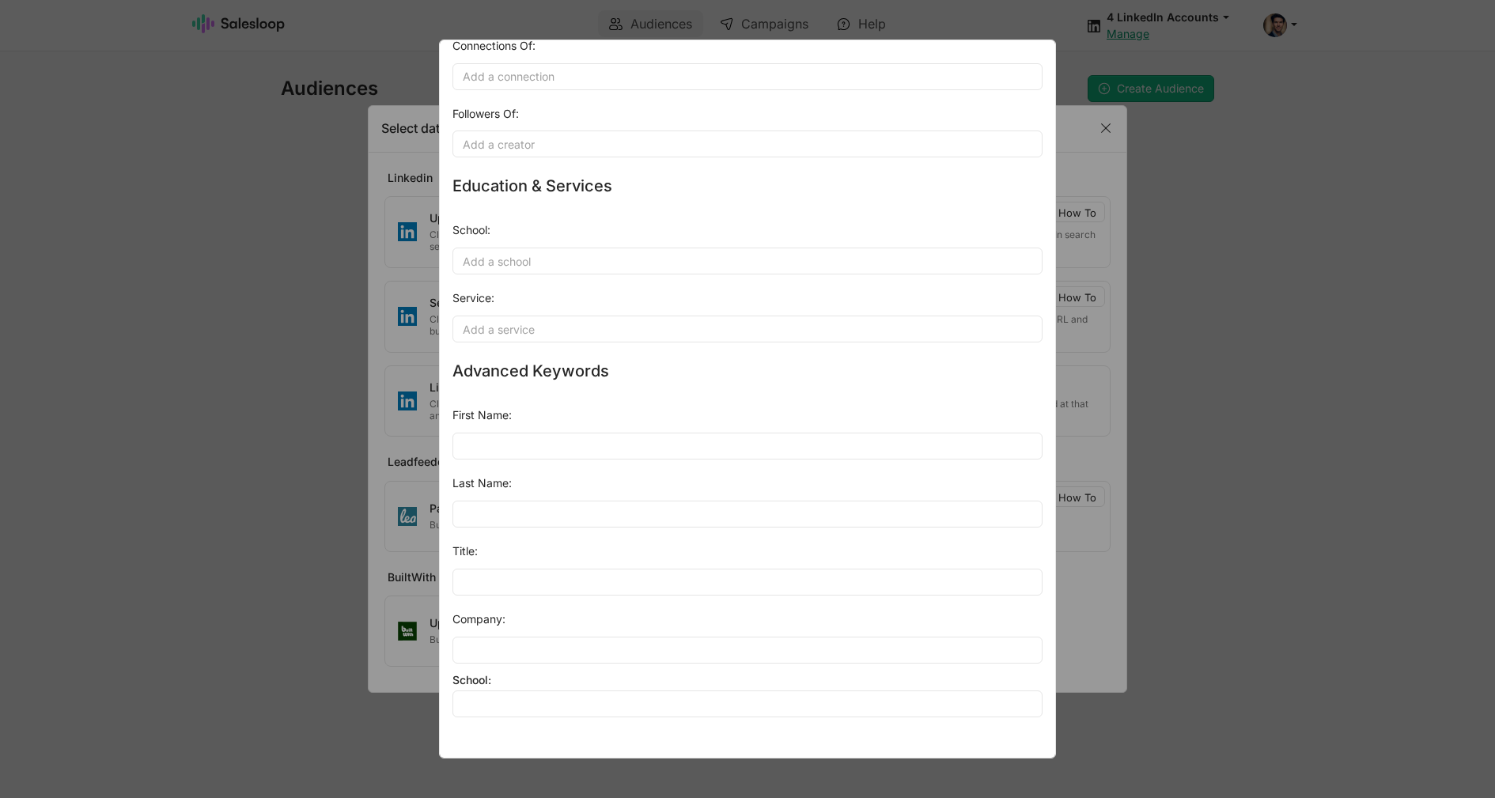
scroll to position [724, 0]
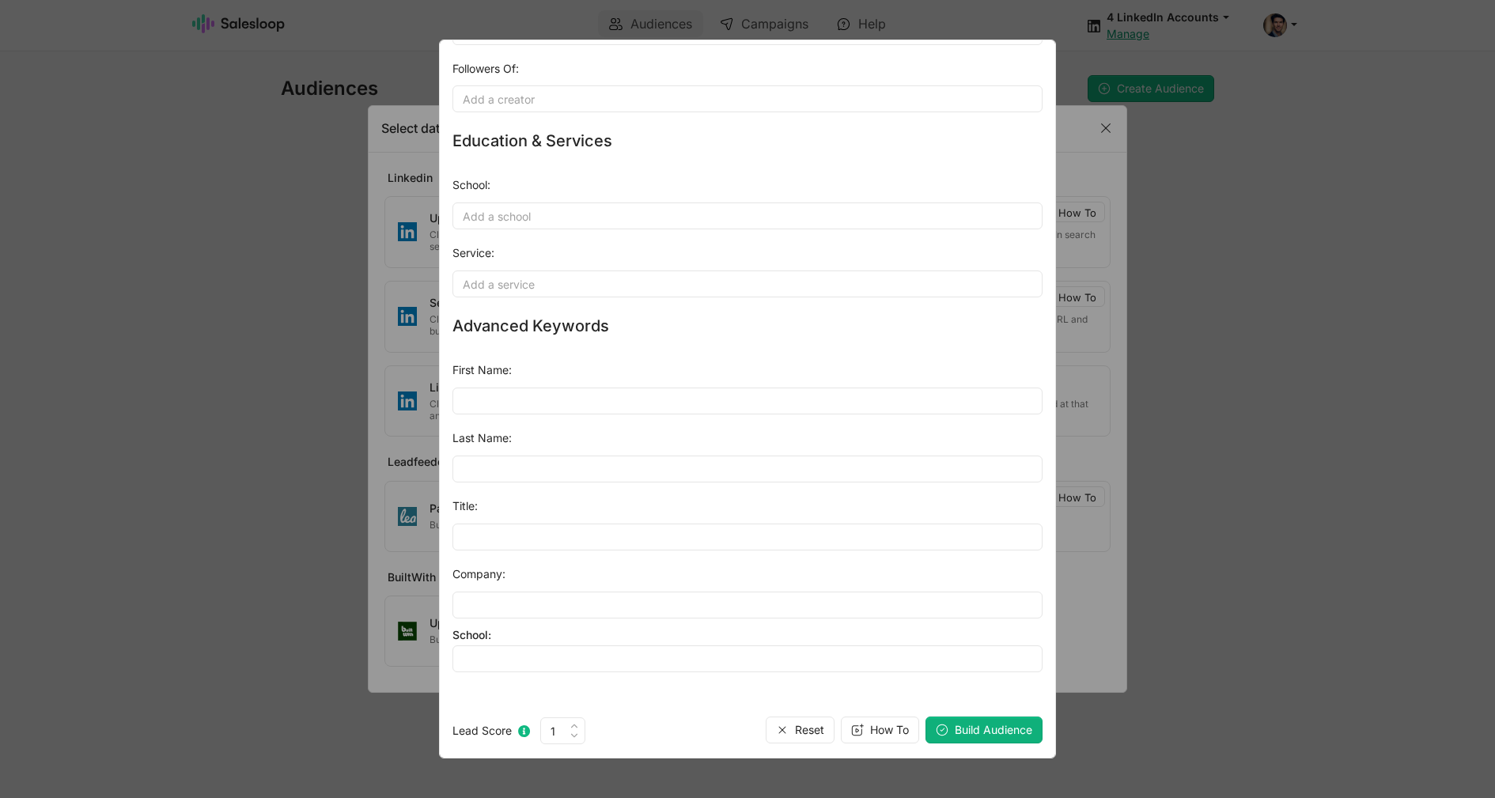
type input "css"
click at [992, 738] on button "Build Audience" at bounding box center [983, 729] width 117 height 27
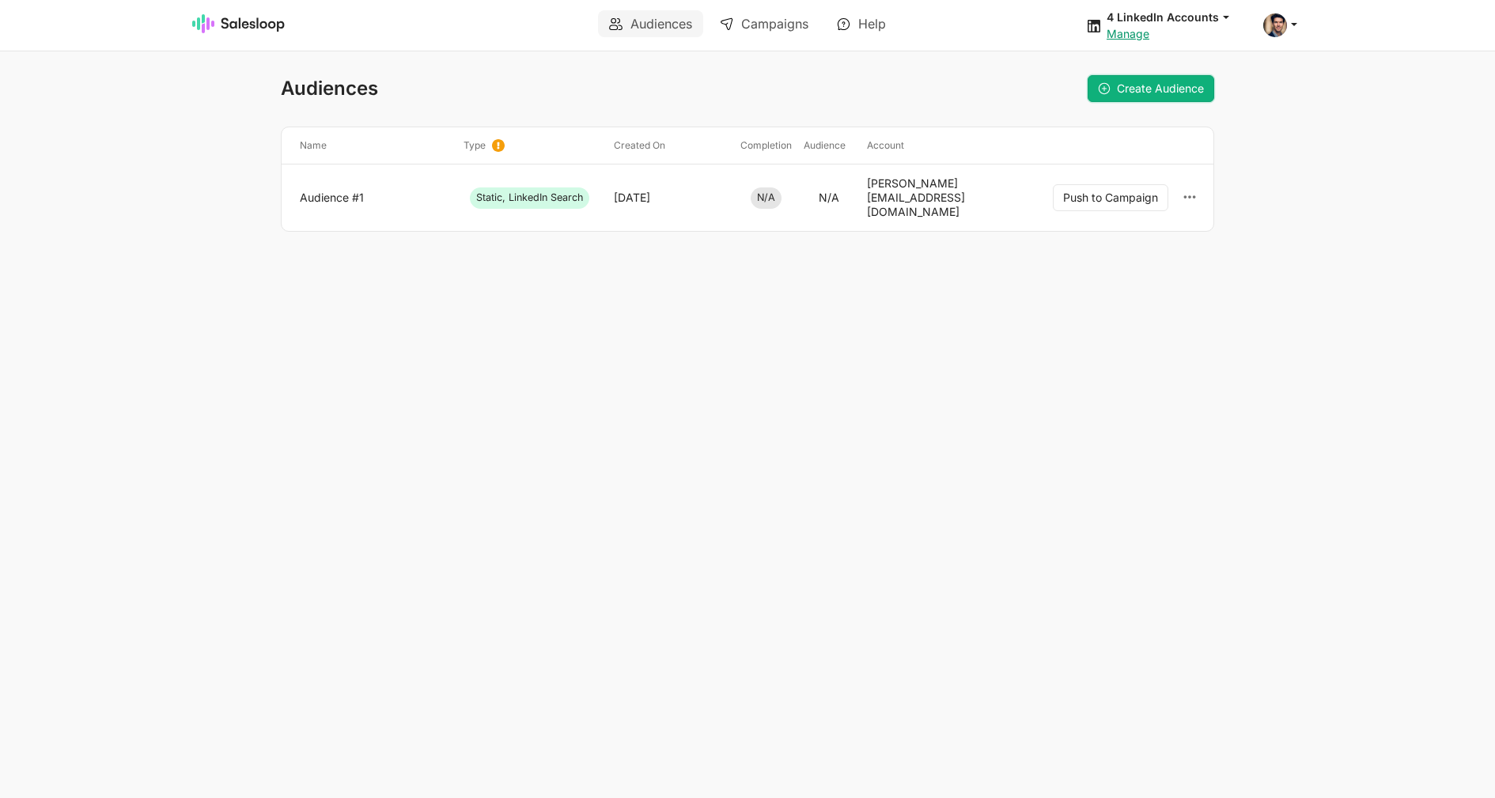
click at [1129, 98] on link "Create Audience" at bounding box center [1150, 88] width 127 height 27
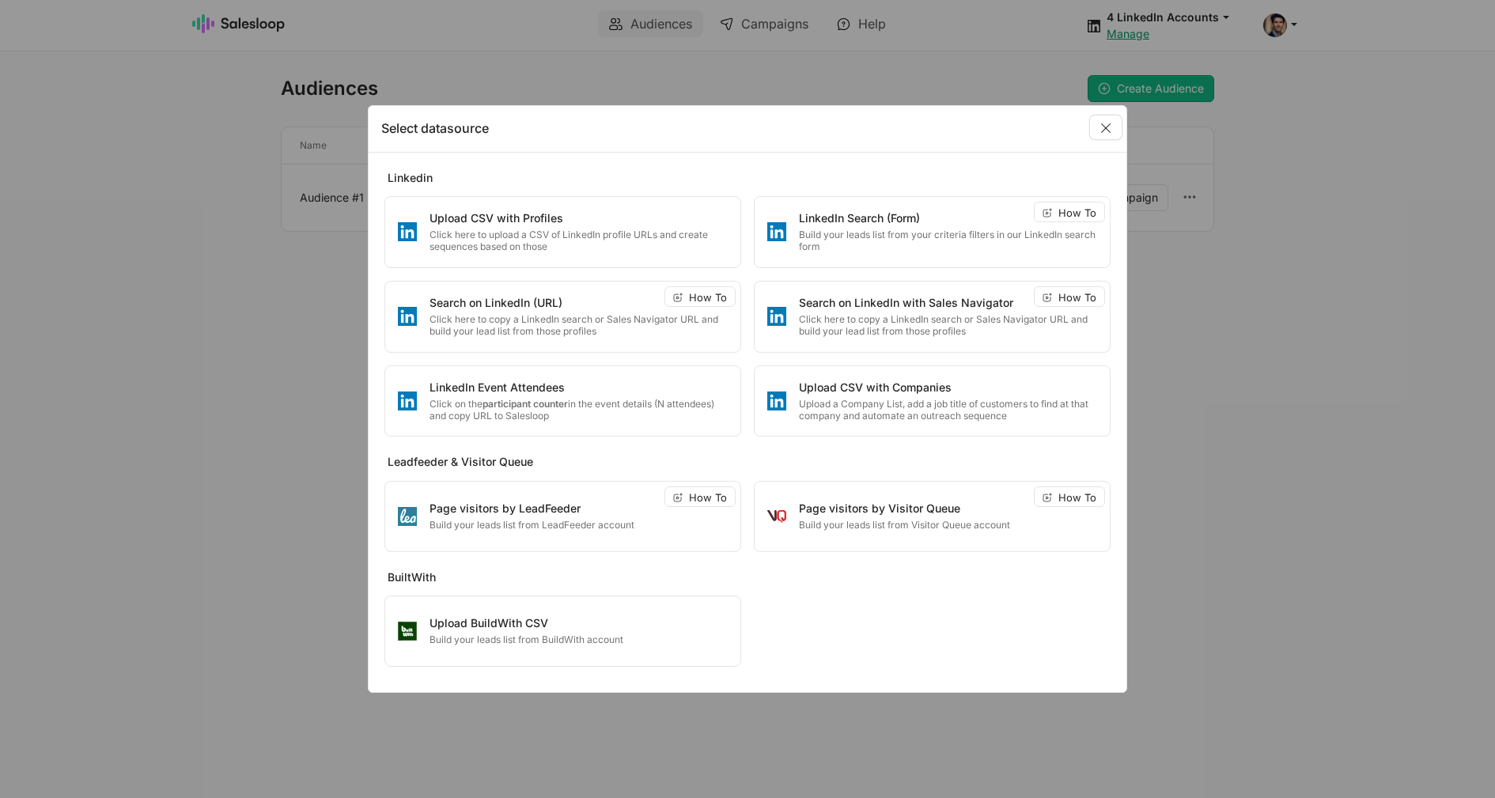
click at [1106, 127] on link "Close" at bounding box center [1106, 127] width 32 height 24
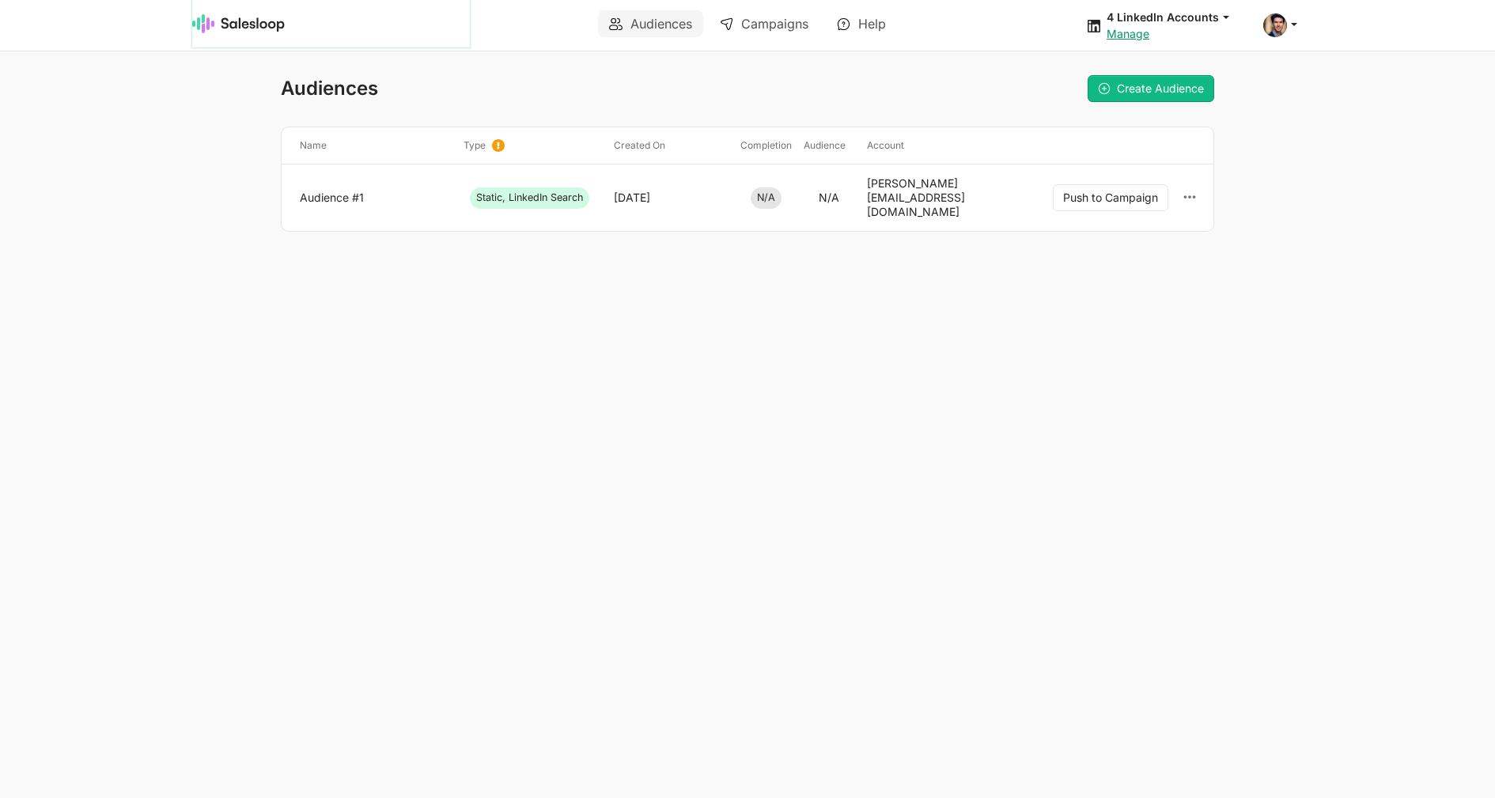
click at [225, 30] on img at bounding box center [238, 23] width 93 height 19
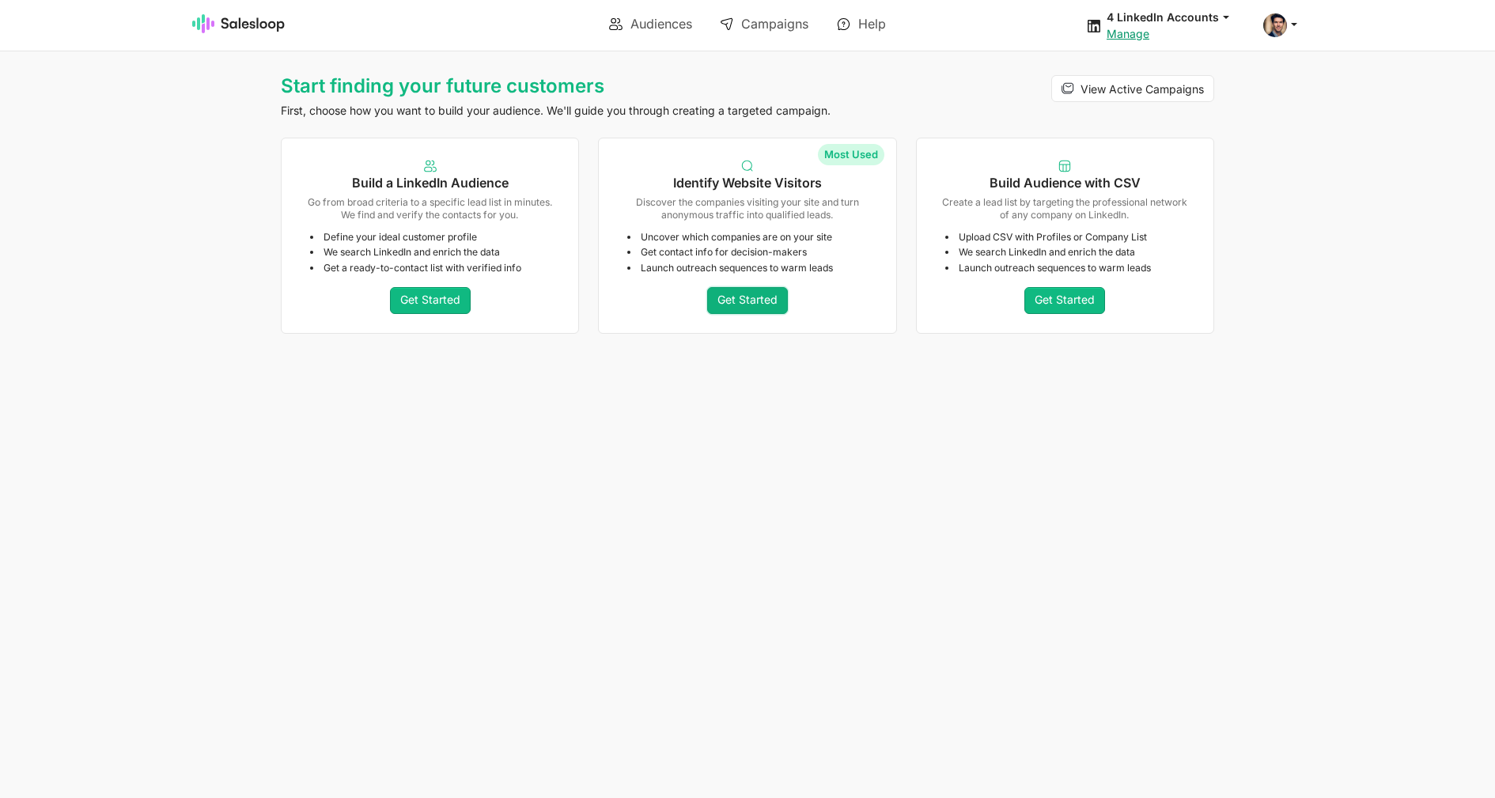
click at [775, 304] on link "Get Started" at bounding box center [747, 300] width 81 height 27
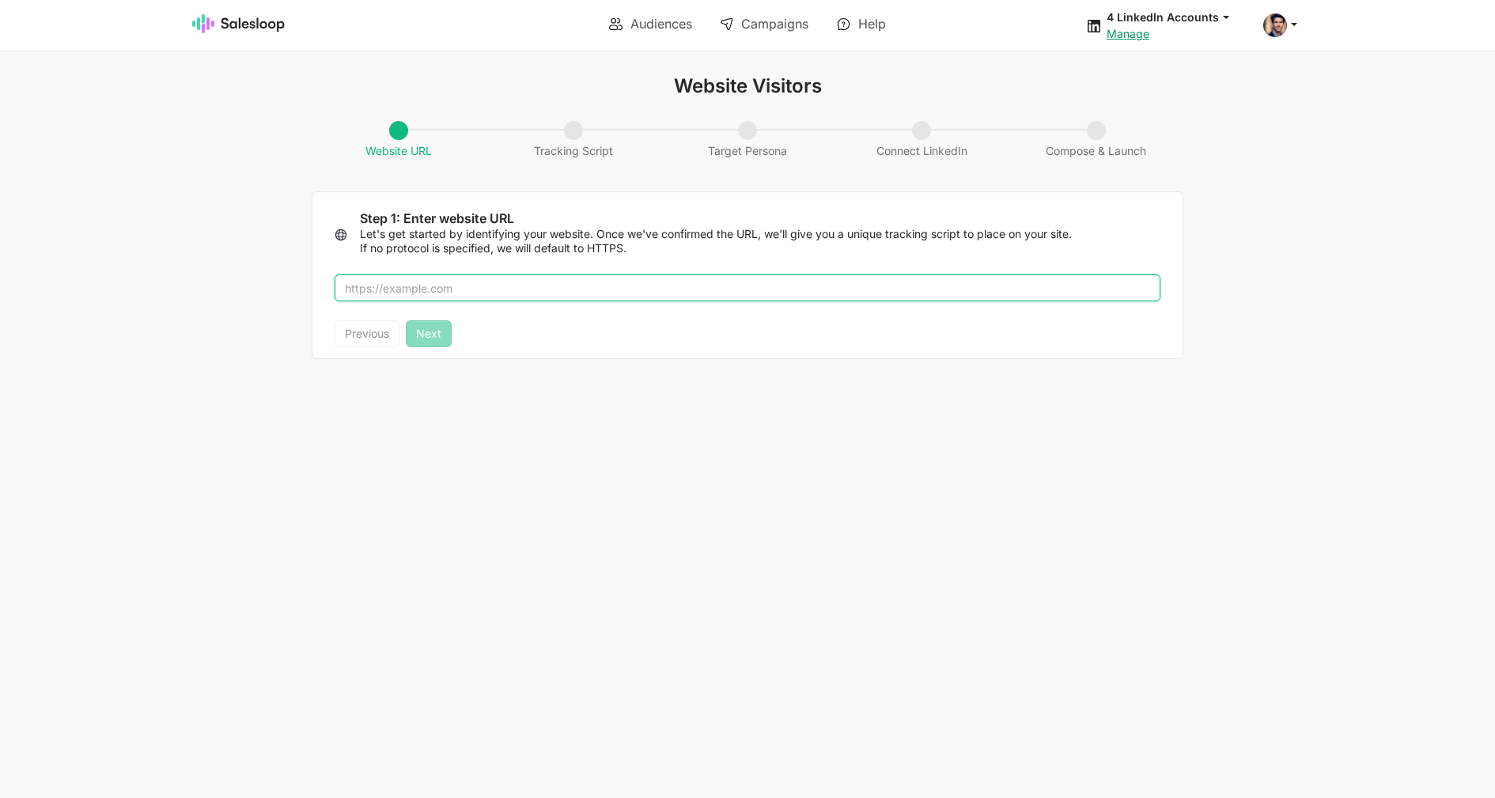
click at [511, 299] on input "text" at bounding box center [747, 287] width 826 height 27
paste input "[URL][DOMAIN_NAME]"
type input "[URL][DOMAIN_NAME]"
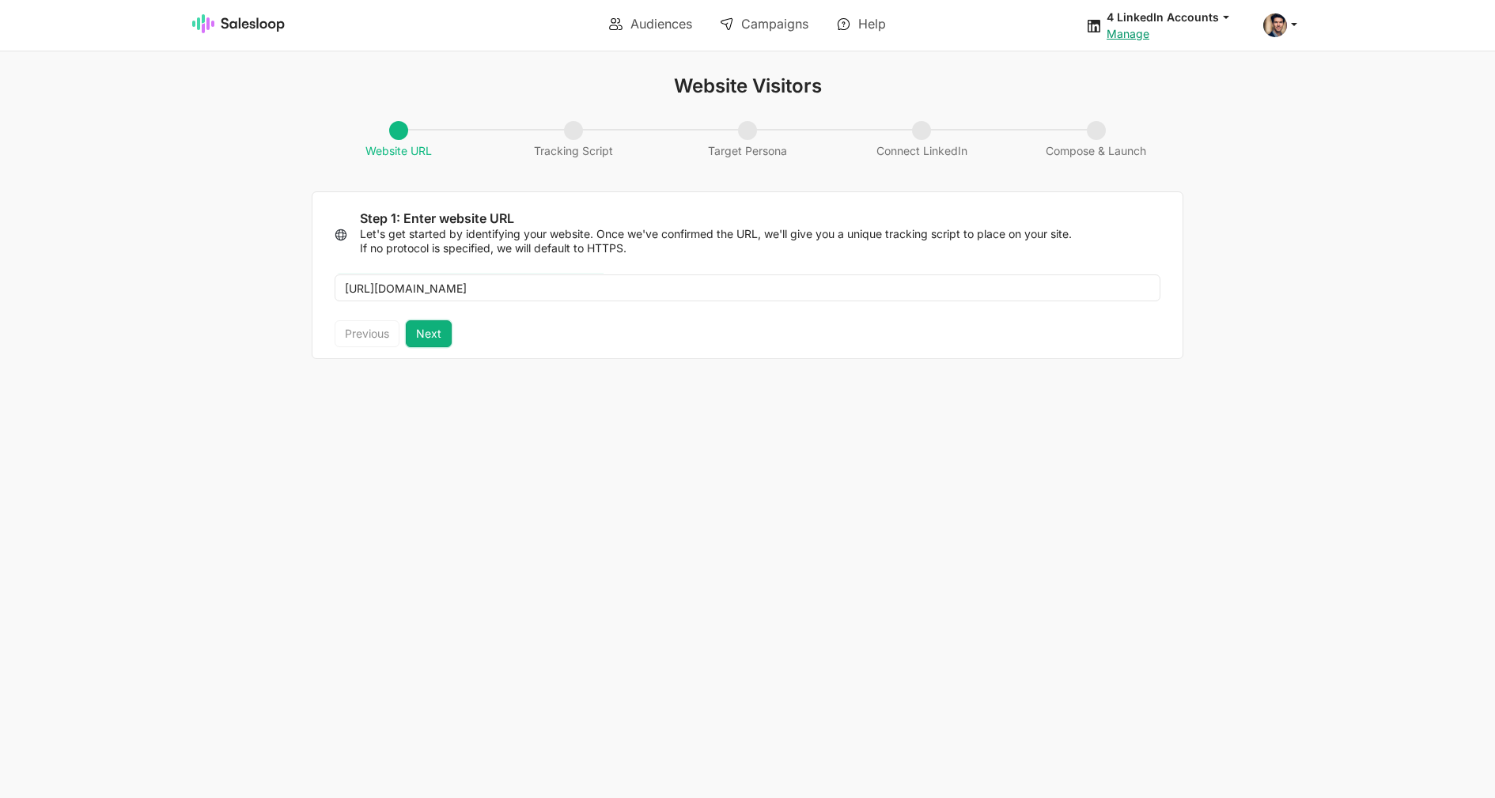
click at [433, 338] on button "Next" at bounding box center [429, 333] width 46 height 27
click at [652, 22] on link "Audiences" at bounding box center [650, 23] width 105 height 27
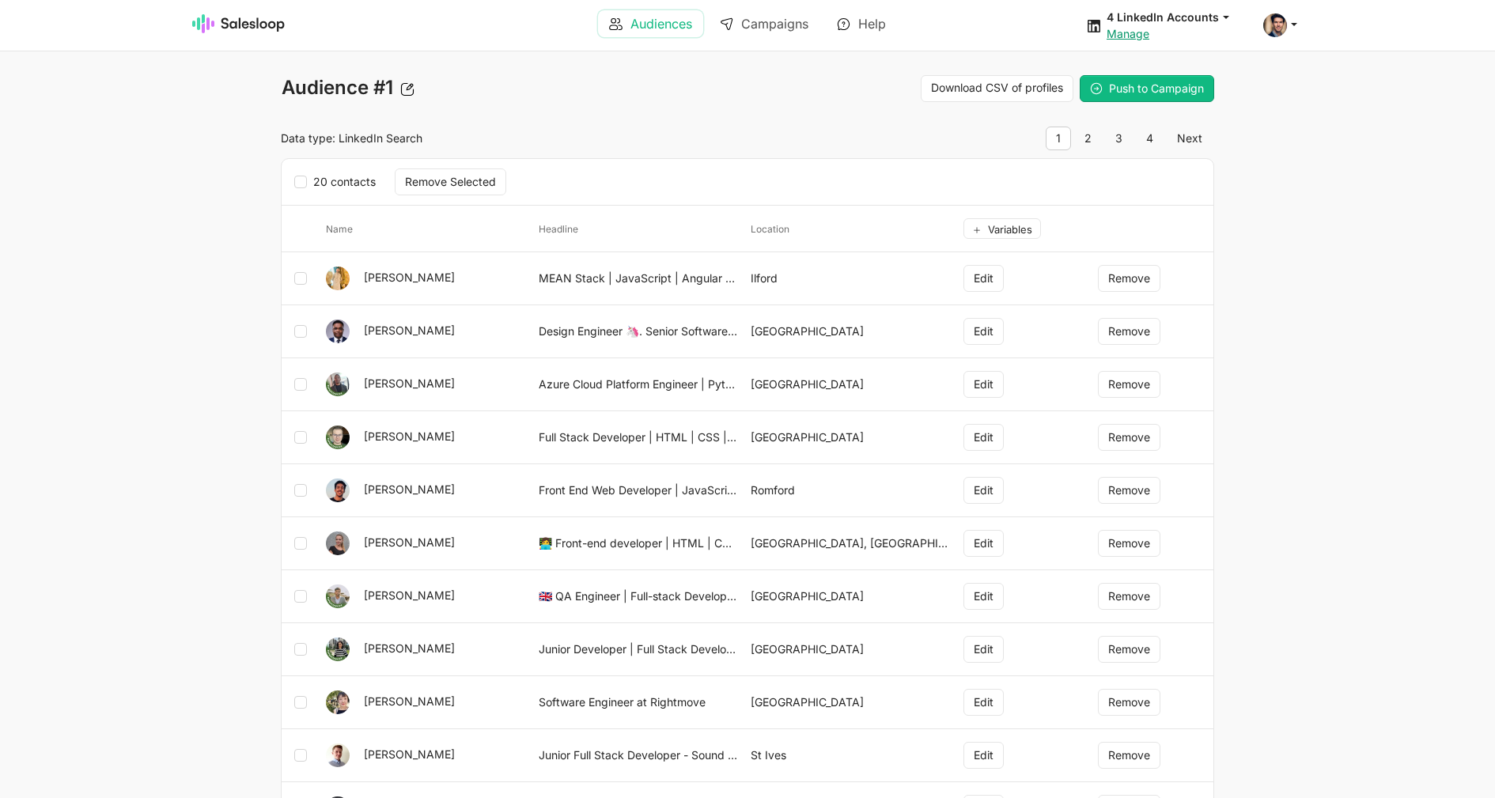
click at [643, 23] on link "Audiences" at bounding box center [650, 23] width 105 height 27
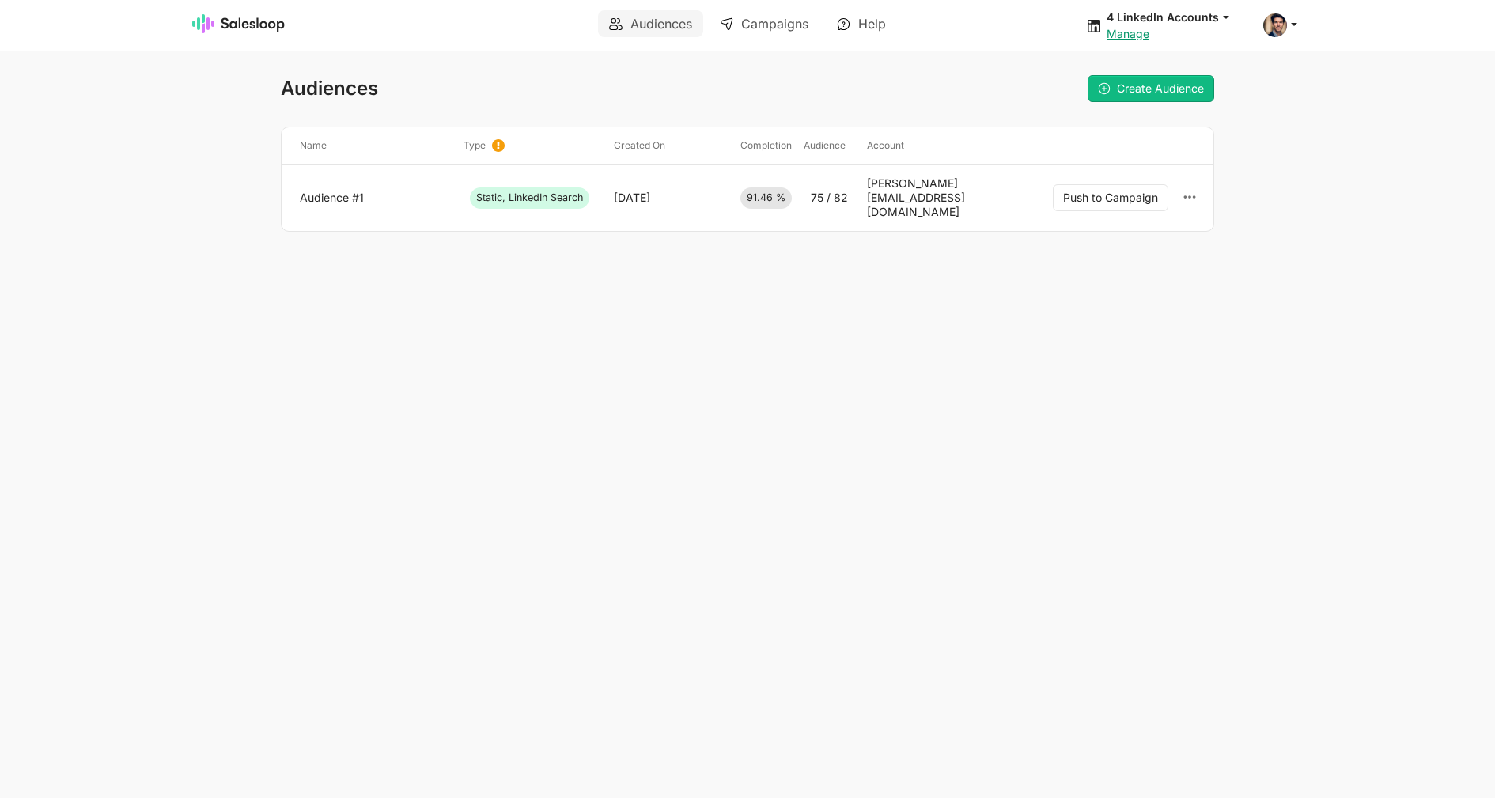
click at [0, 0] on link "Close" at bounding box center [0, 0] width 0 height 0
click at [253, 25] on img at bounding box center [238, 23] width 93 height 19
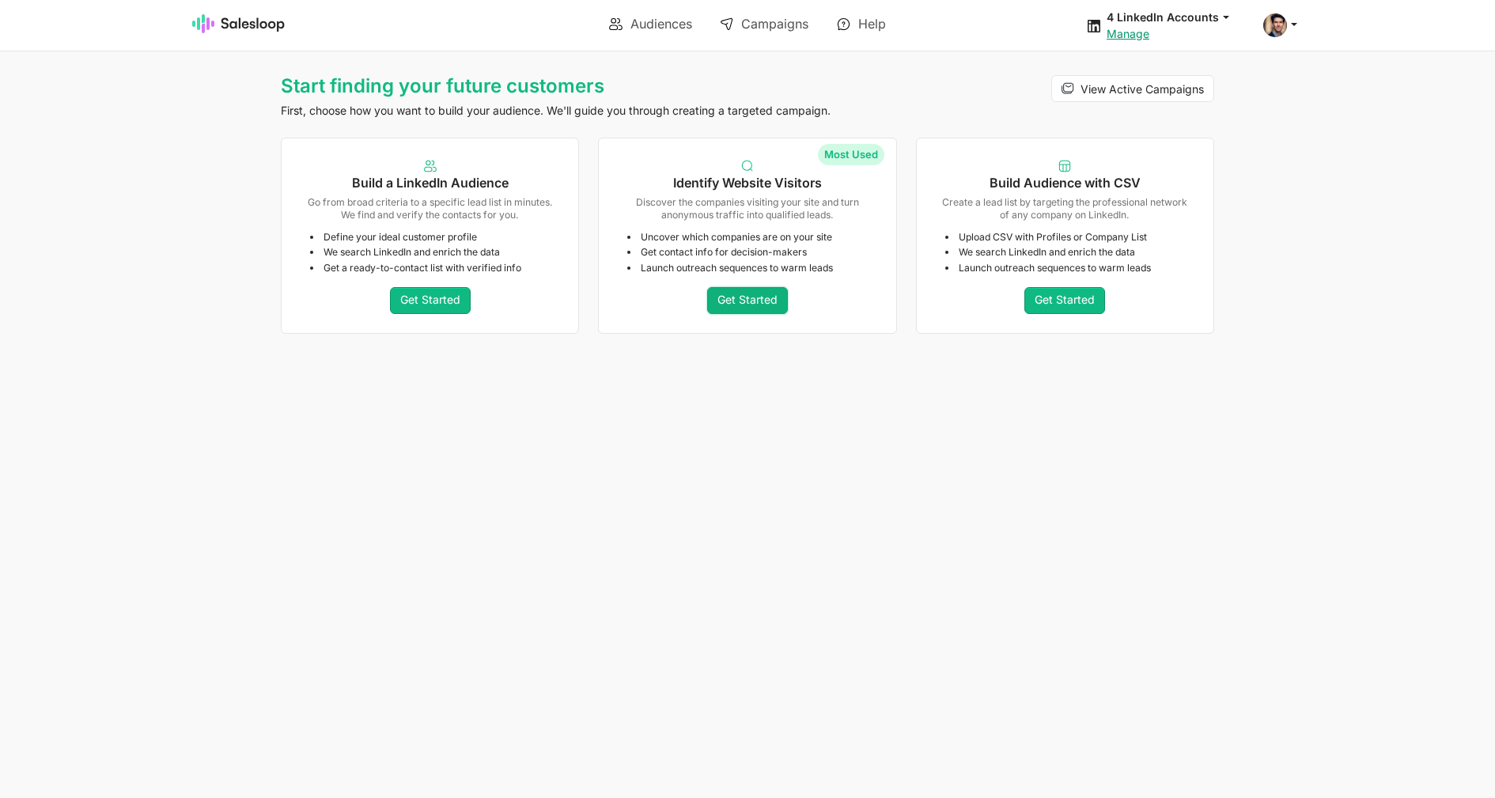
click at [739, 308] on link "Get Started" at bounding box center [747, 300] width 81 height 27
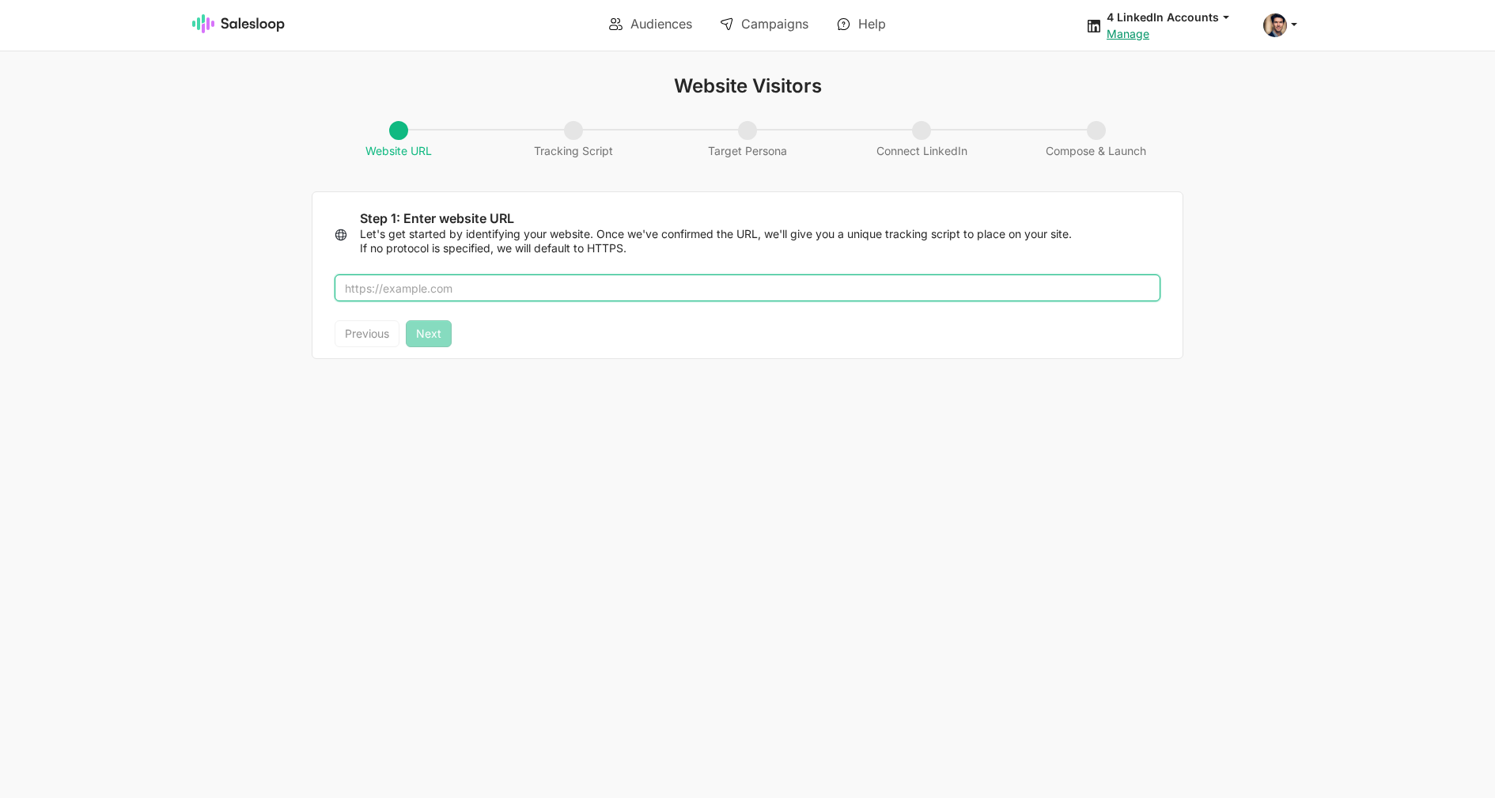
click at [588, 287] on input "text" at bounding box center [747, 287] width 826 height 27
paste input "[URL][DOMAIN_NAME]"
type input "[URL][DOMAIN_NAME]"
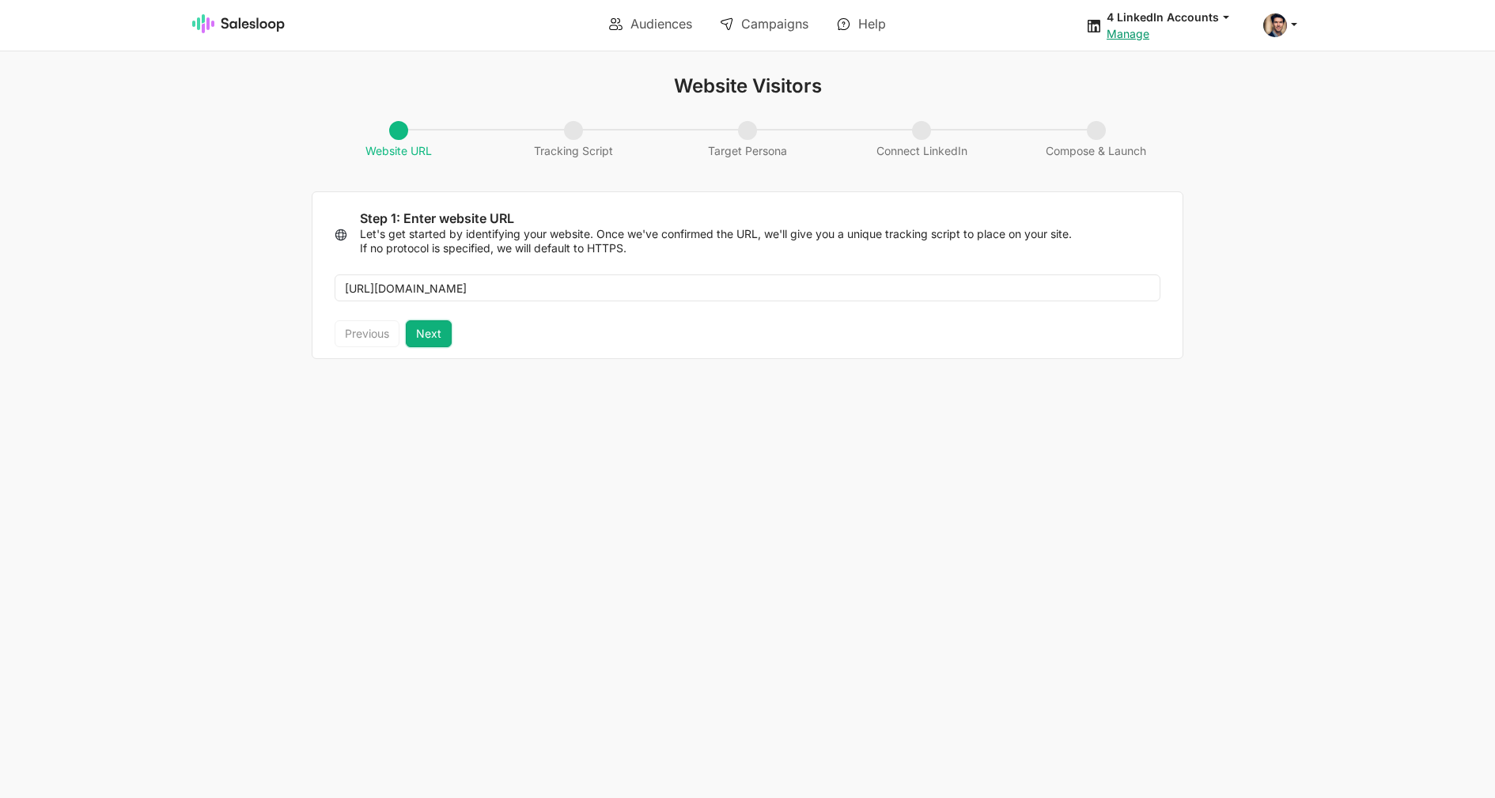
click at [439, 338] on button "Next" at bounding box center [429, 333] width 46 height 27
type textarea "<script> !function(i,s,o,g,r,a,m){i.Ip2cObject=o;i[o]||(i[o]=function(){ (i[o].…"
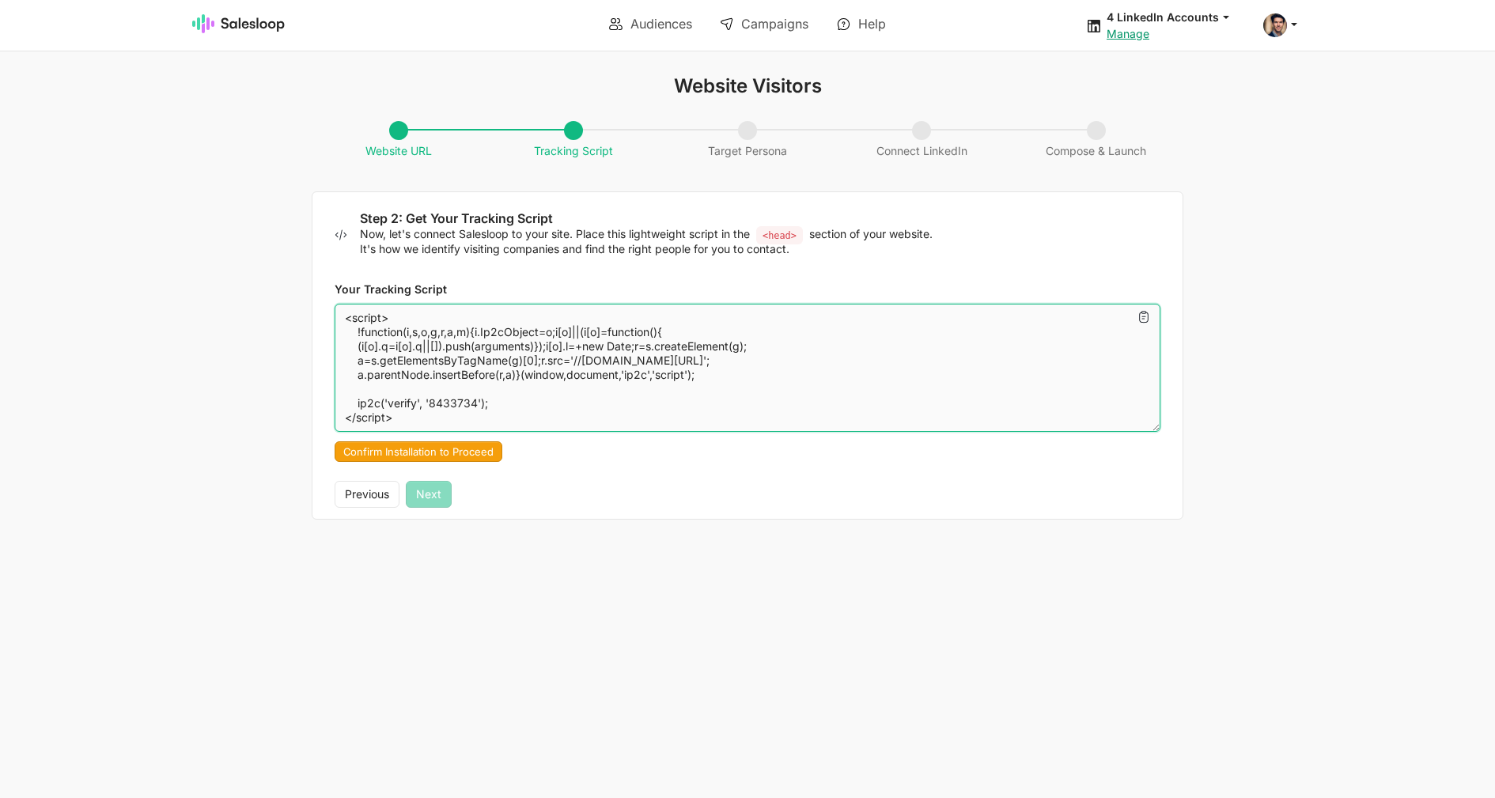
click at [442, 403] on textarea "<script> !function(i,s,o,g,r,a,m){i.Ip2cObject=o;i[o]||(i[o]=function(){ (i[o].…" at bounding box center [747, 368] width 826 height 128
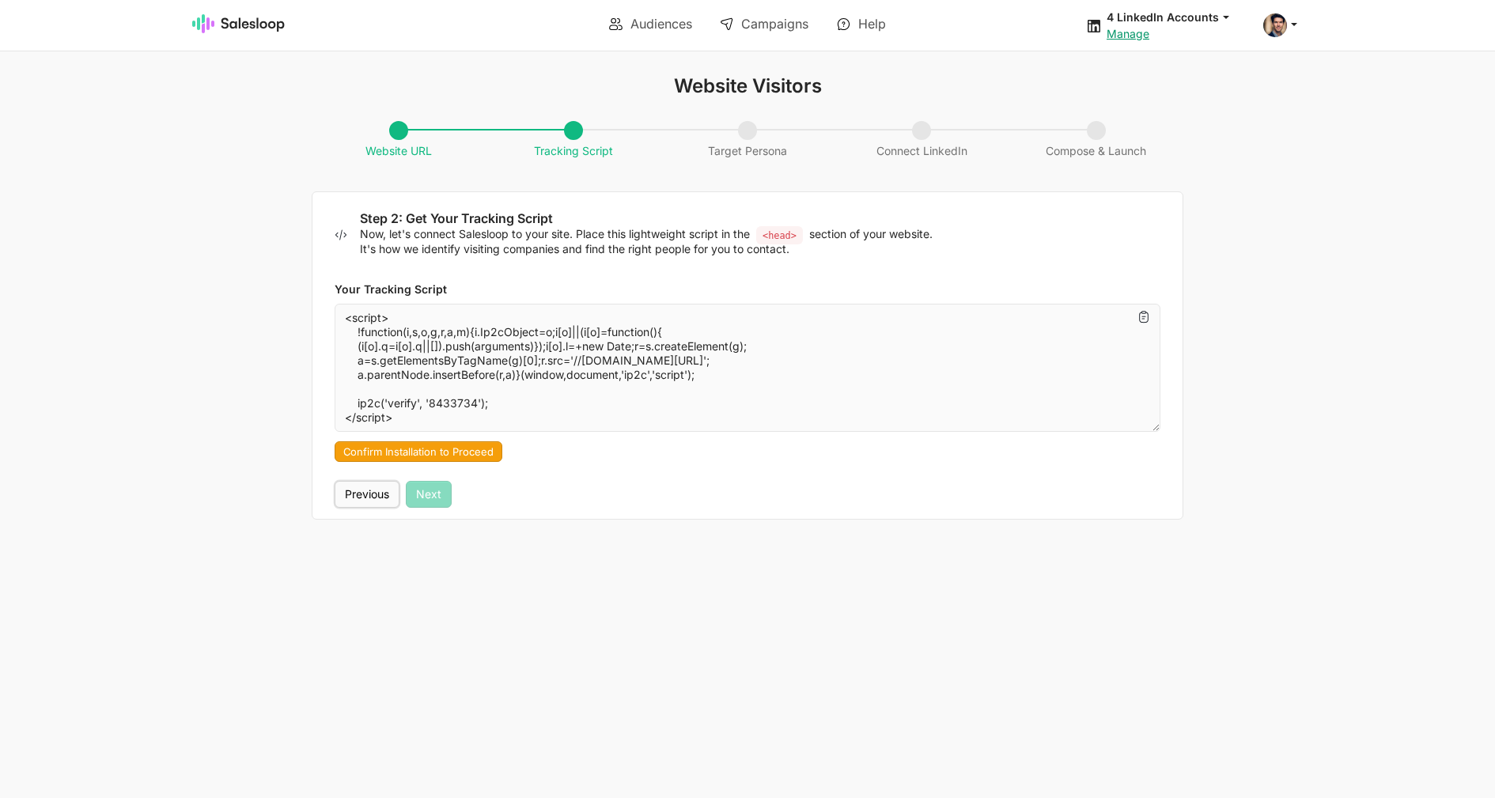
click at [342, 503] on button "Previous" at bounding box center [366, 494] width 65 height 27
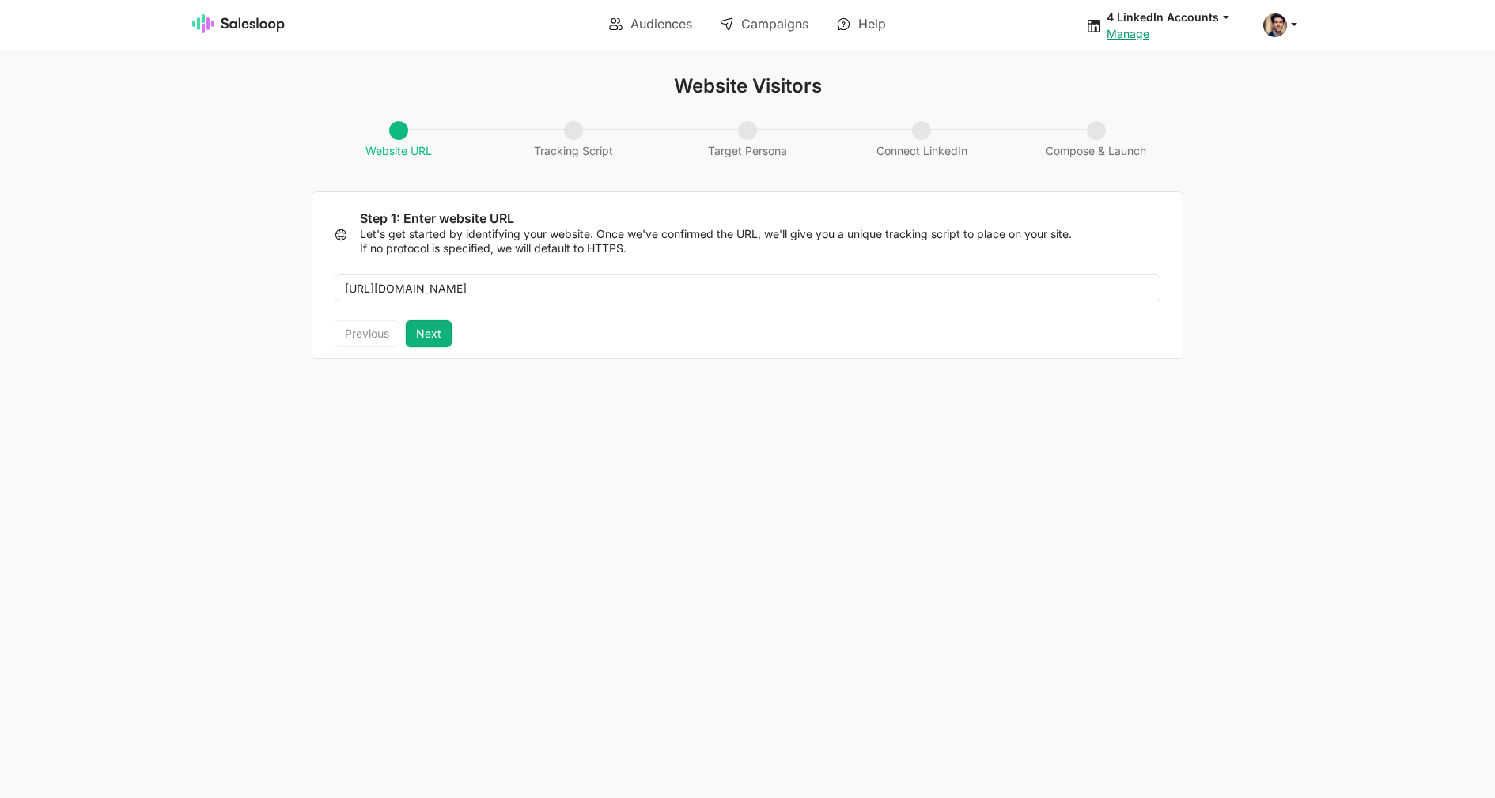
click at [429, 334] on button "Next" at bounding box center [429, 333] width 46 height 27
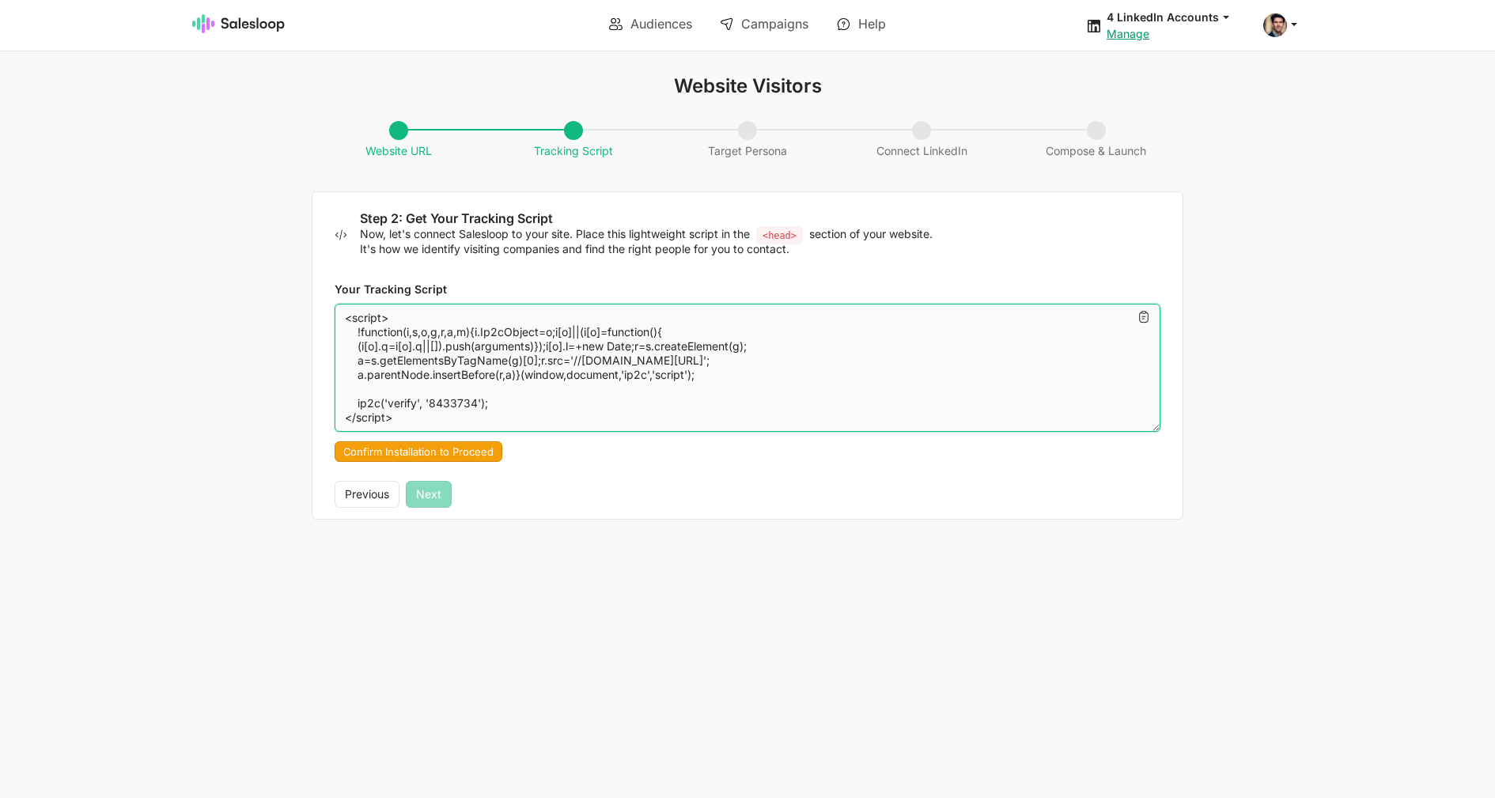
click at [440, 409] on textarea "<script> !function(i,s,o,g,r,a,m){i.Ip2cObject=o;i[o]||(i[o]=function(){ (i[o].…" at bounding box center [747, 368] width 826 height 128
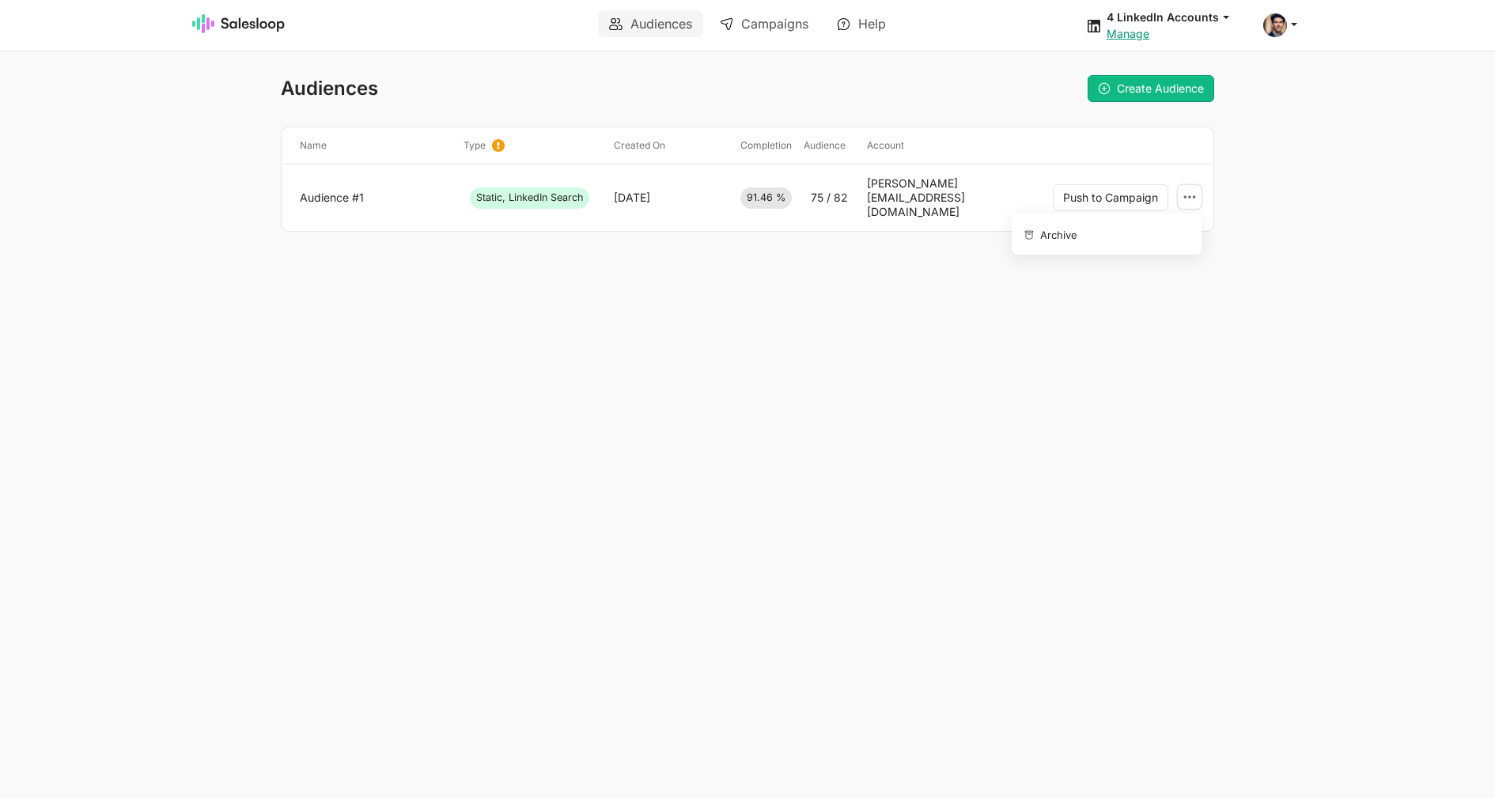
click at [1188, 191] on icon at bounding box center [1189, 197] width 14 height 14
click at [1125, 239] on button "Archive" at bounding box center [1103, 234] width 171 height 28
click at [781, 27] on link "Campaigns" at bounding box center [764, 23] width 111 height 27
